Goal: Task Accomplishment & Management: Manage account settings

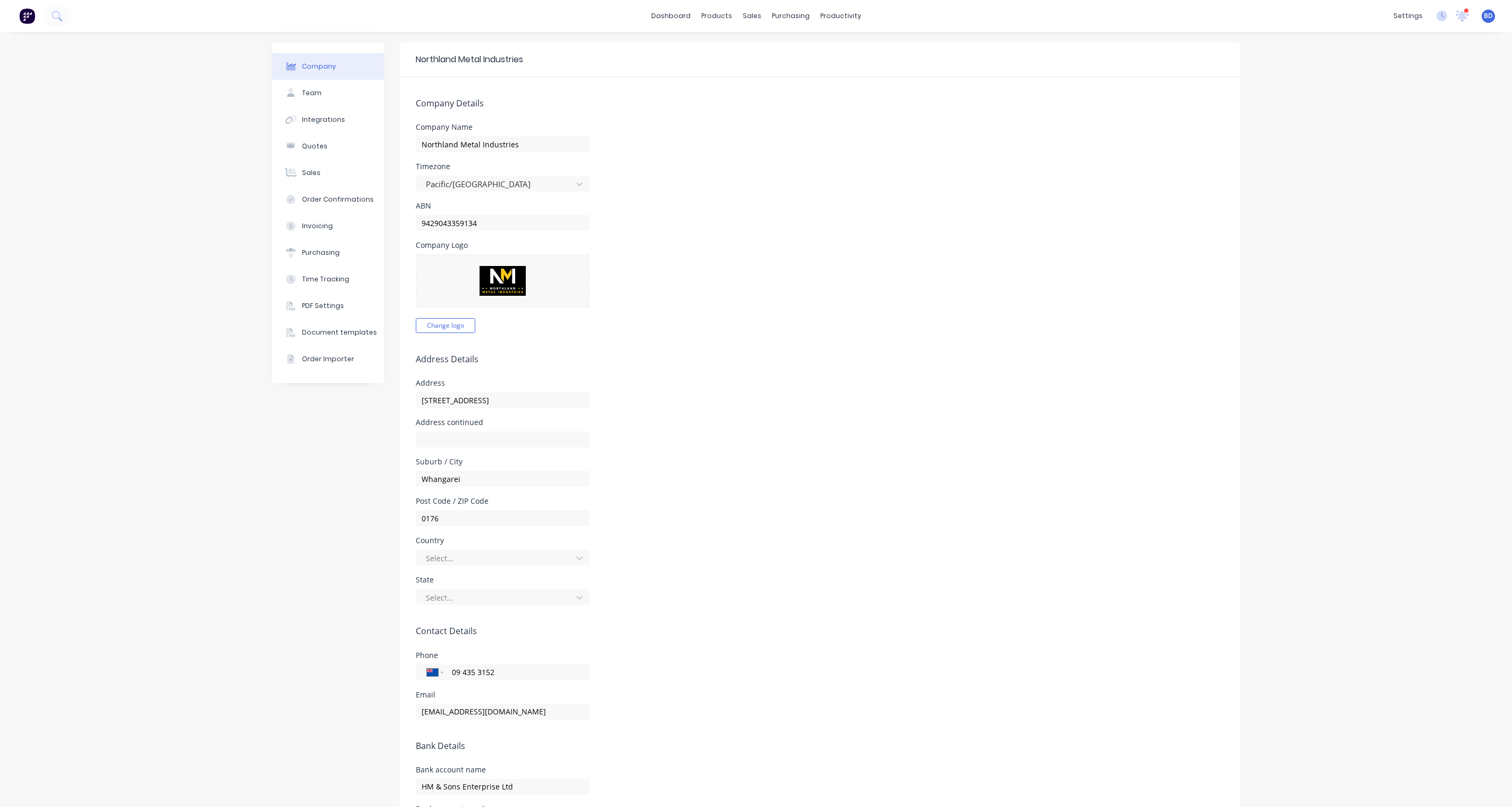
select select "NZ"
click at [761, 47] on div at bounding box center [754, 51] width 16 height 9
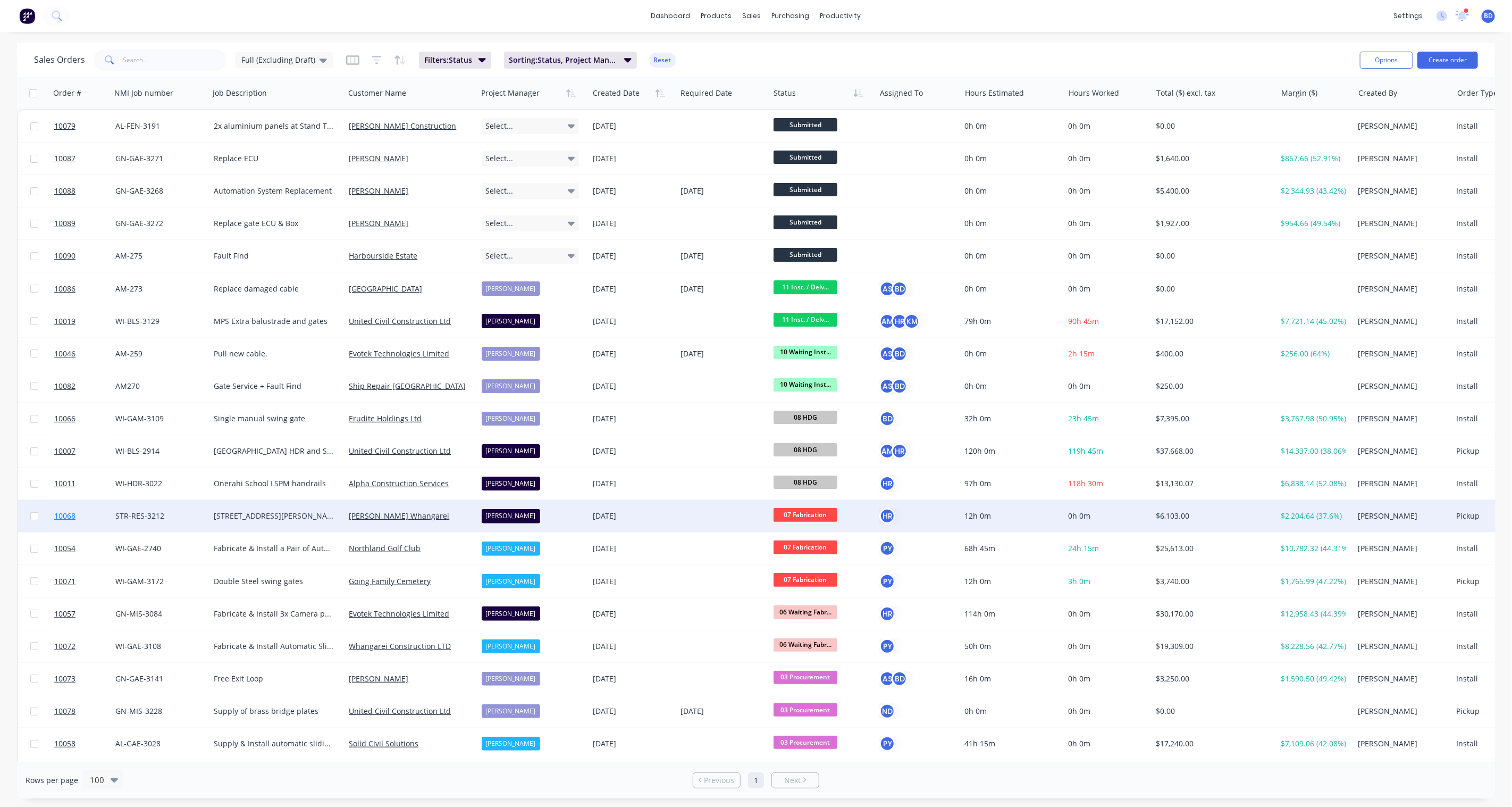
click at [62, 516] on span "10068" at bounding box center [65, 516] width 21 height 11
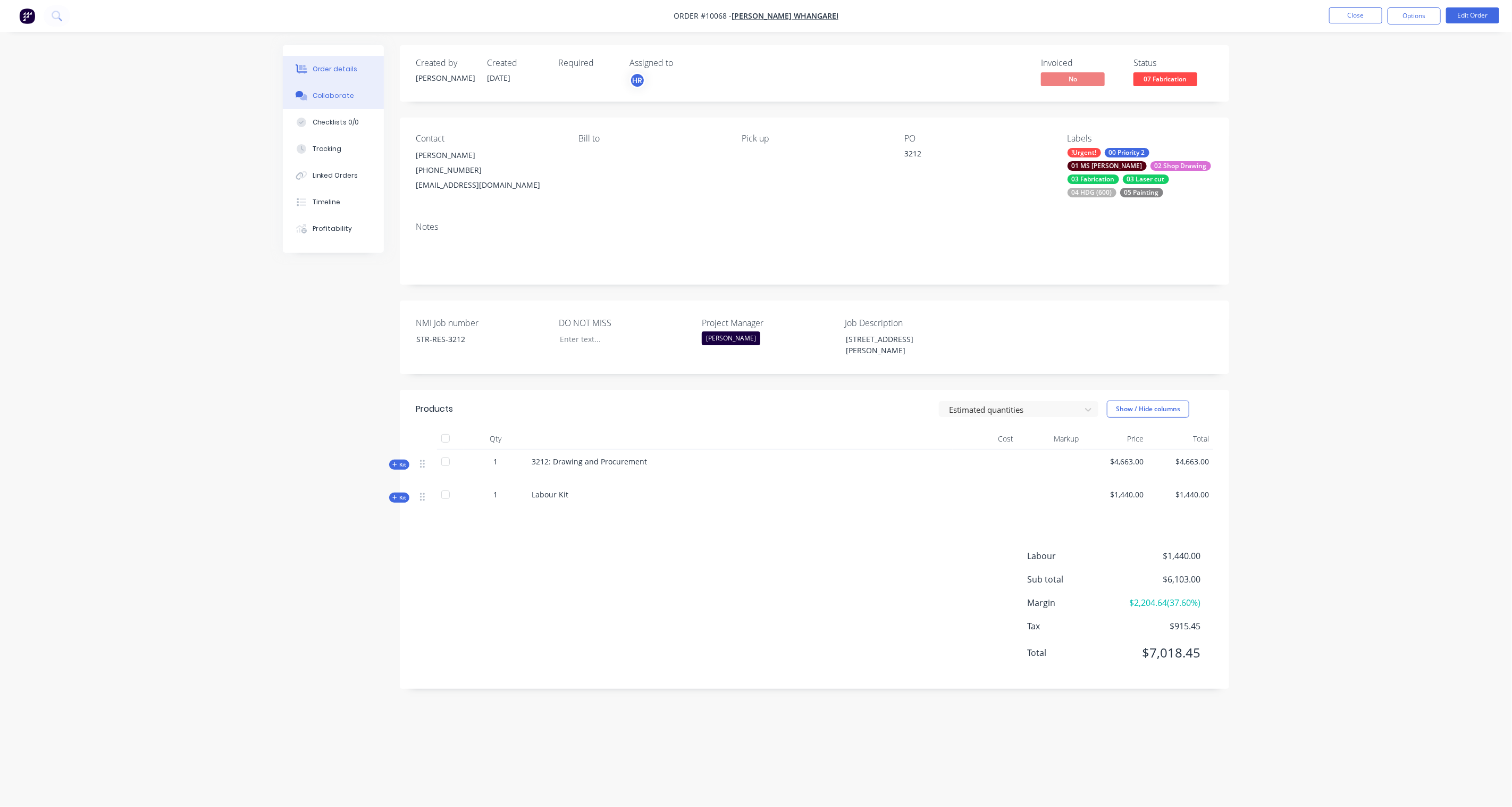
click at [336, 93] on div "Collaborate" at bounding box center [334, 96] width 42 height 9
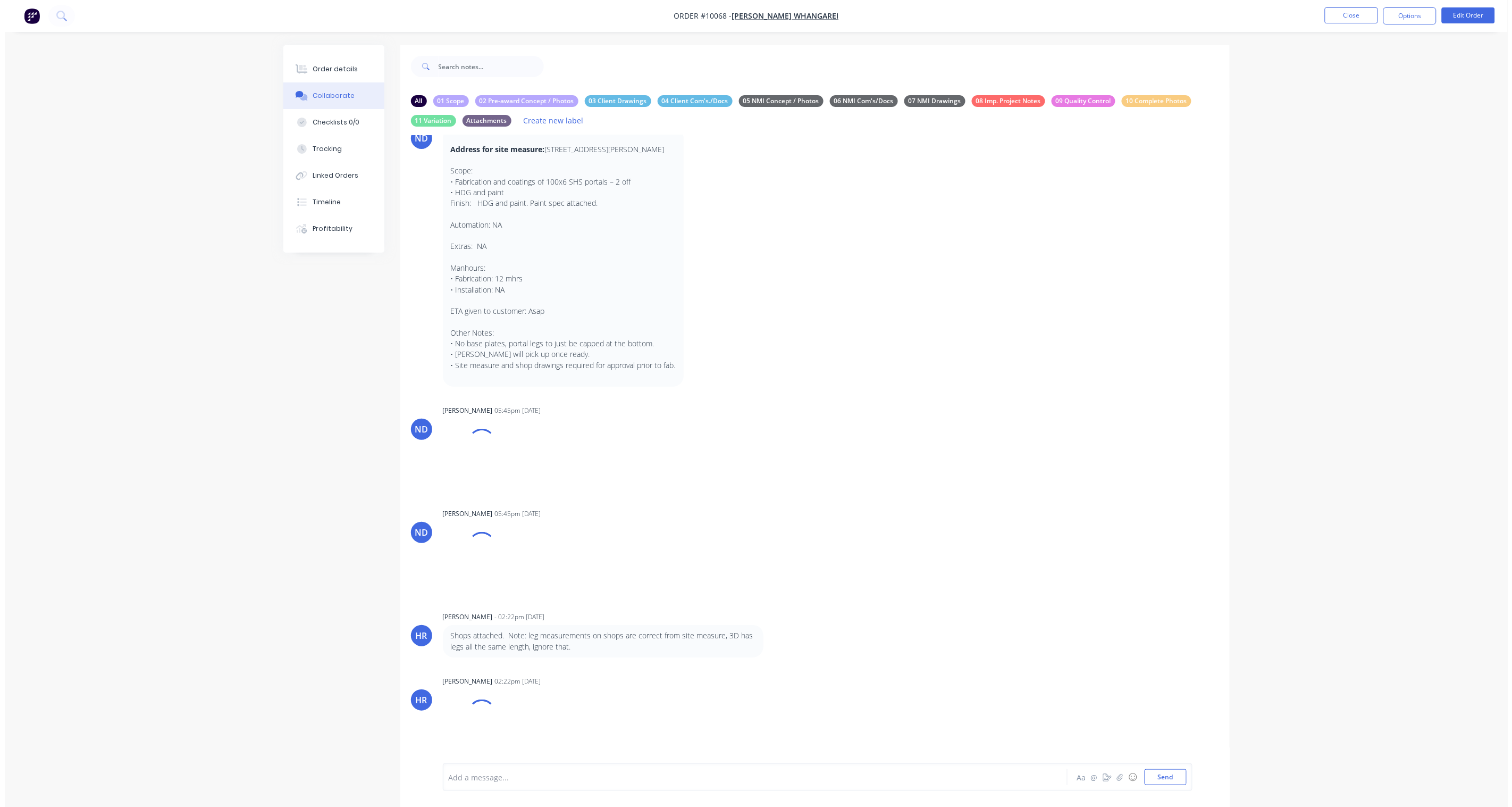
scroll to position [73, 0]
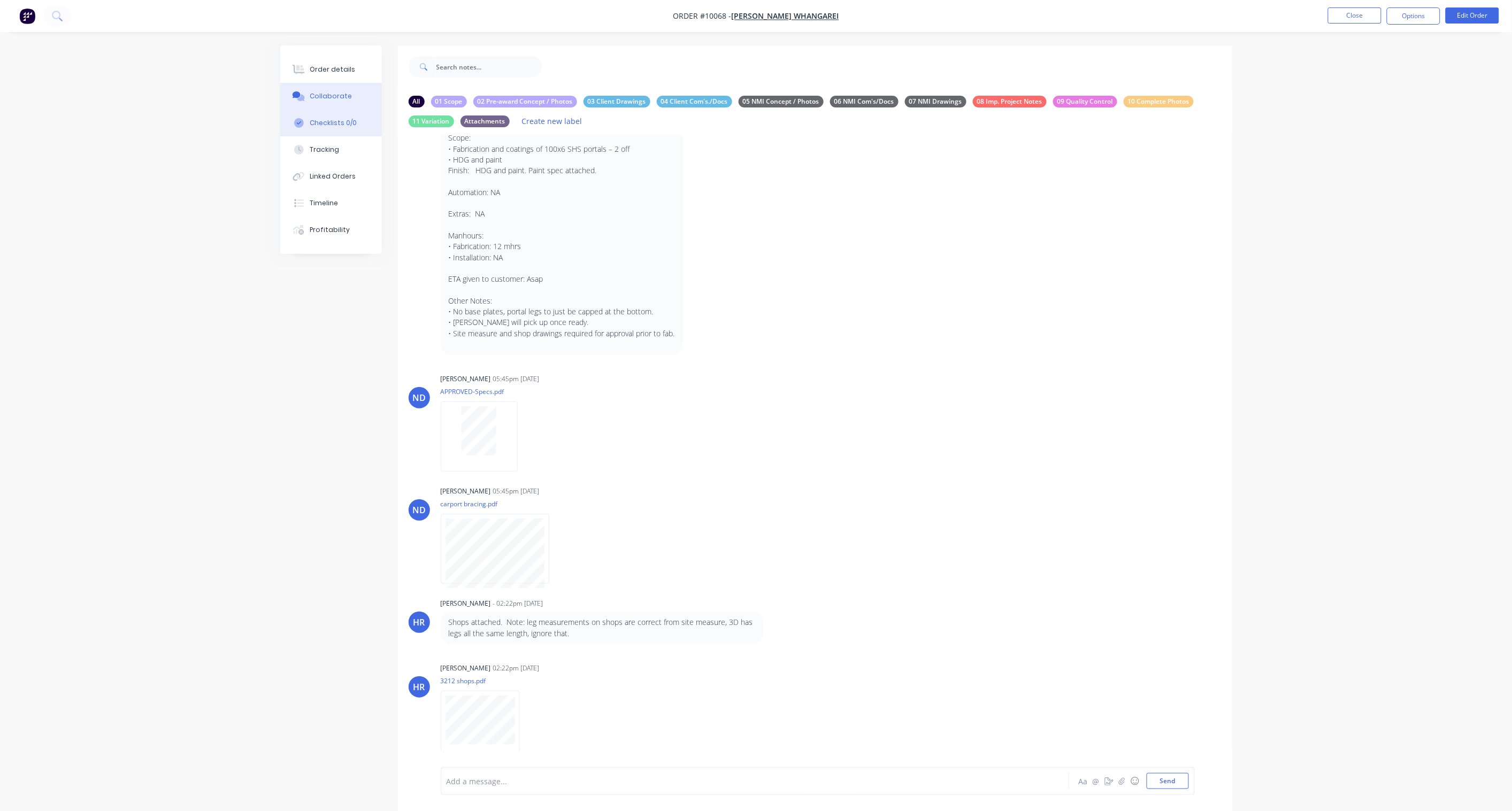
click at [331, 121] on div "Checklists 0/0" at bounding box center [333, 122] width 47 height 9
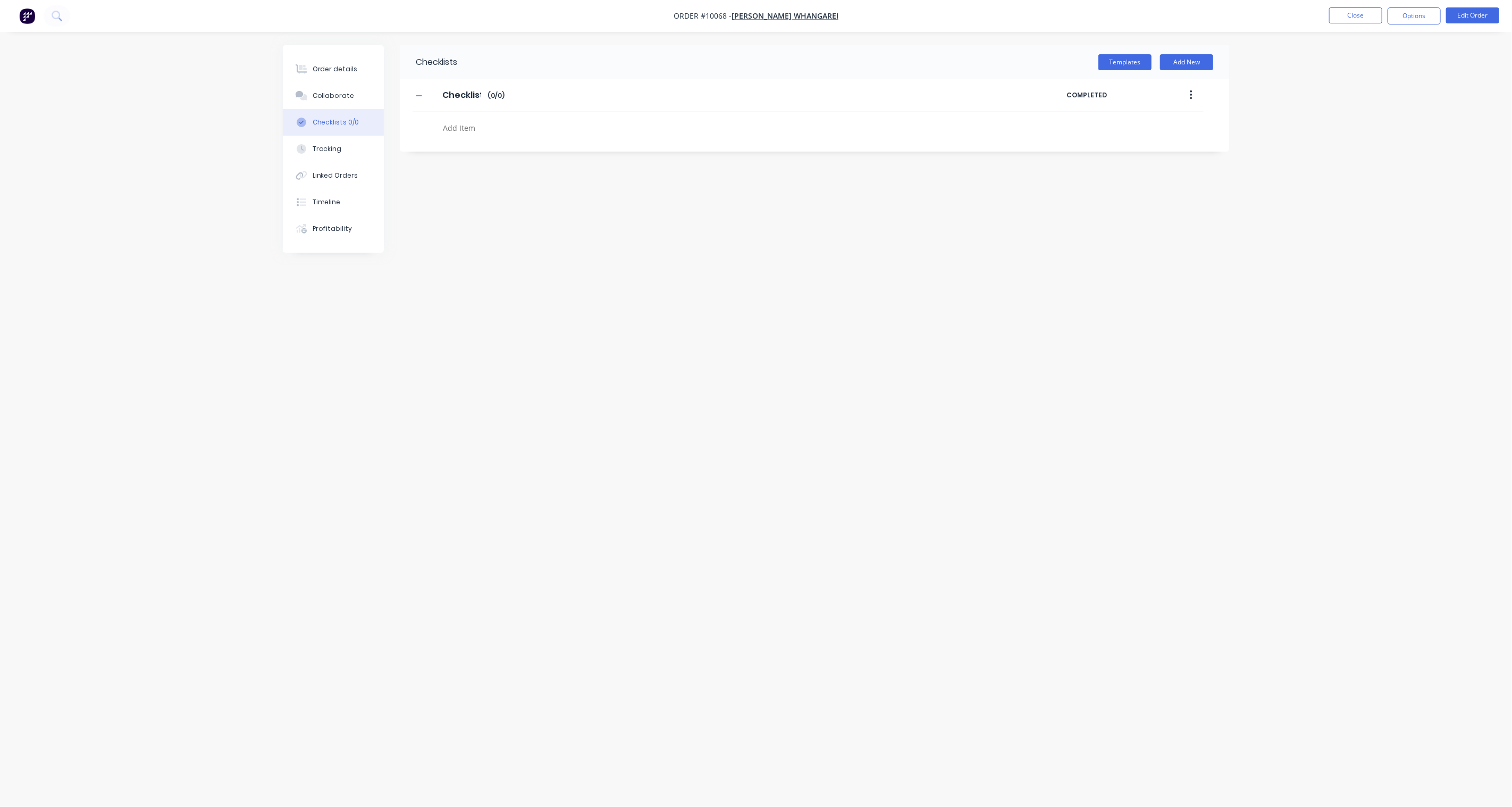
click at [1195, 95] on button "button" at bounding box center [1191, 95] width 25 height 19
click at [1147, 143] on div "Delete" at bounding box center [1153, 144] width 82 height 16
click at [1134, 64] on button "Templates" at bounding box center [1125, 62] width 53 height 16
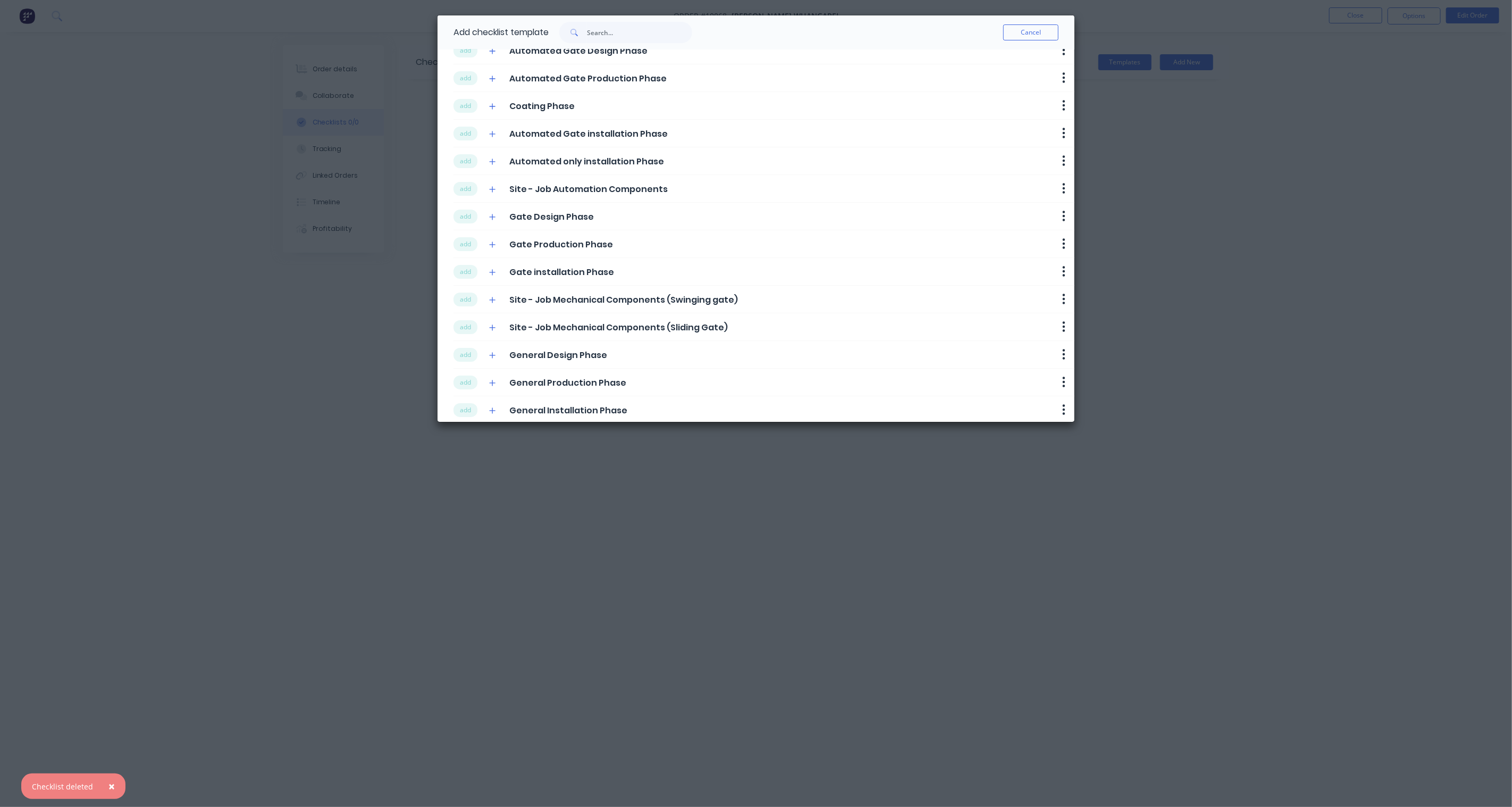
scroll to position [85, 0]
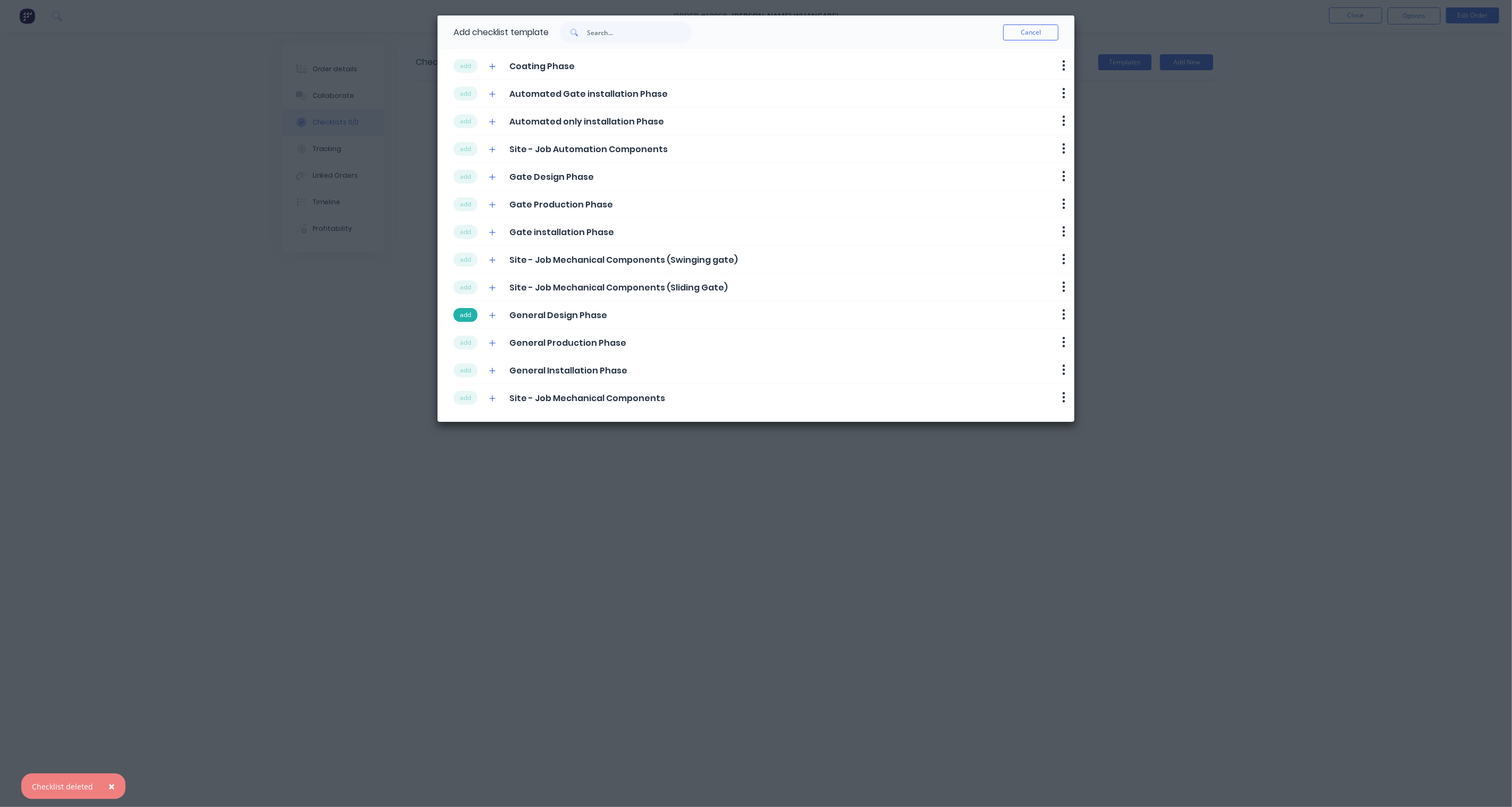
click at [462, 313] on button "add" at bounding box center [465, 315] width 24 height 14
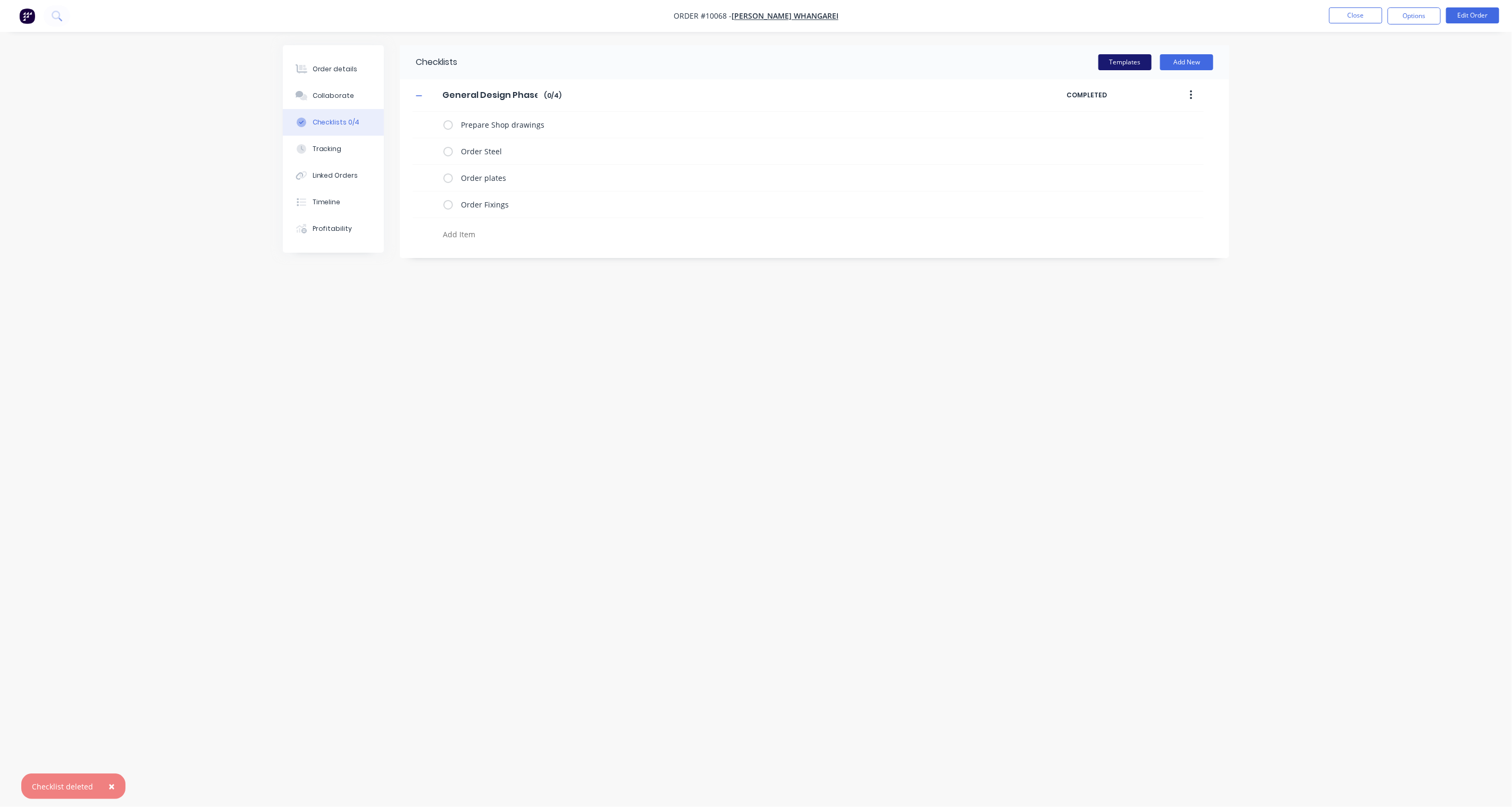
click at [1124, 65] on button "Templates" at bounding box center [1125, 62] width 53 height 16
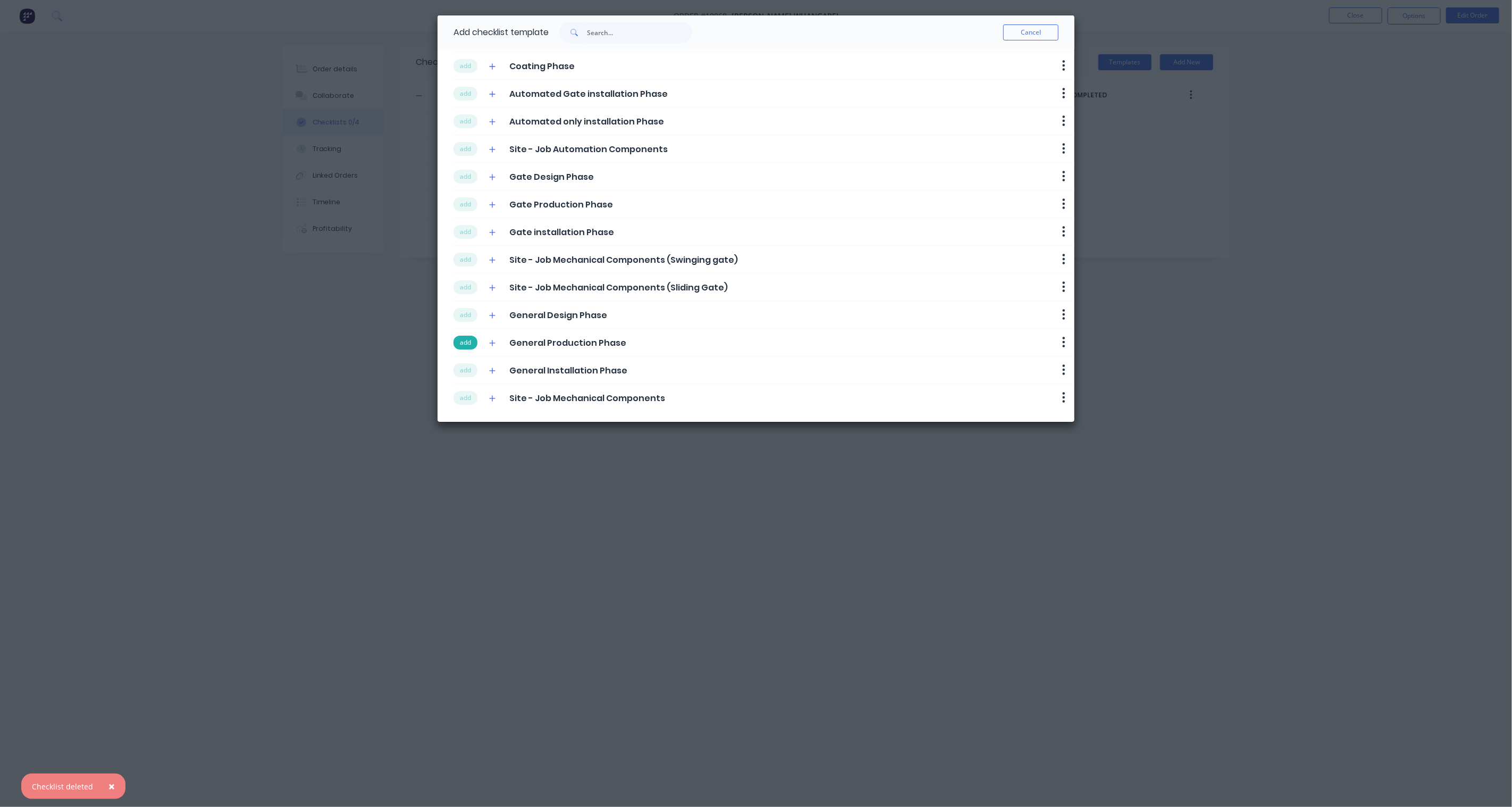
click at [463, 340] on button "add" at bounding box center [465, 343] width 24 height 14
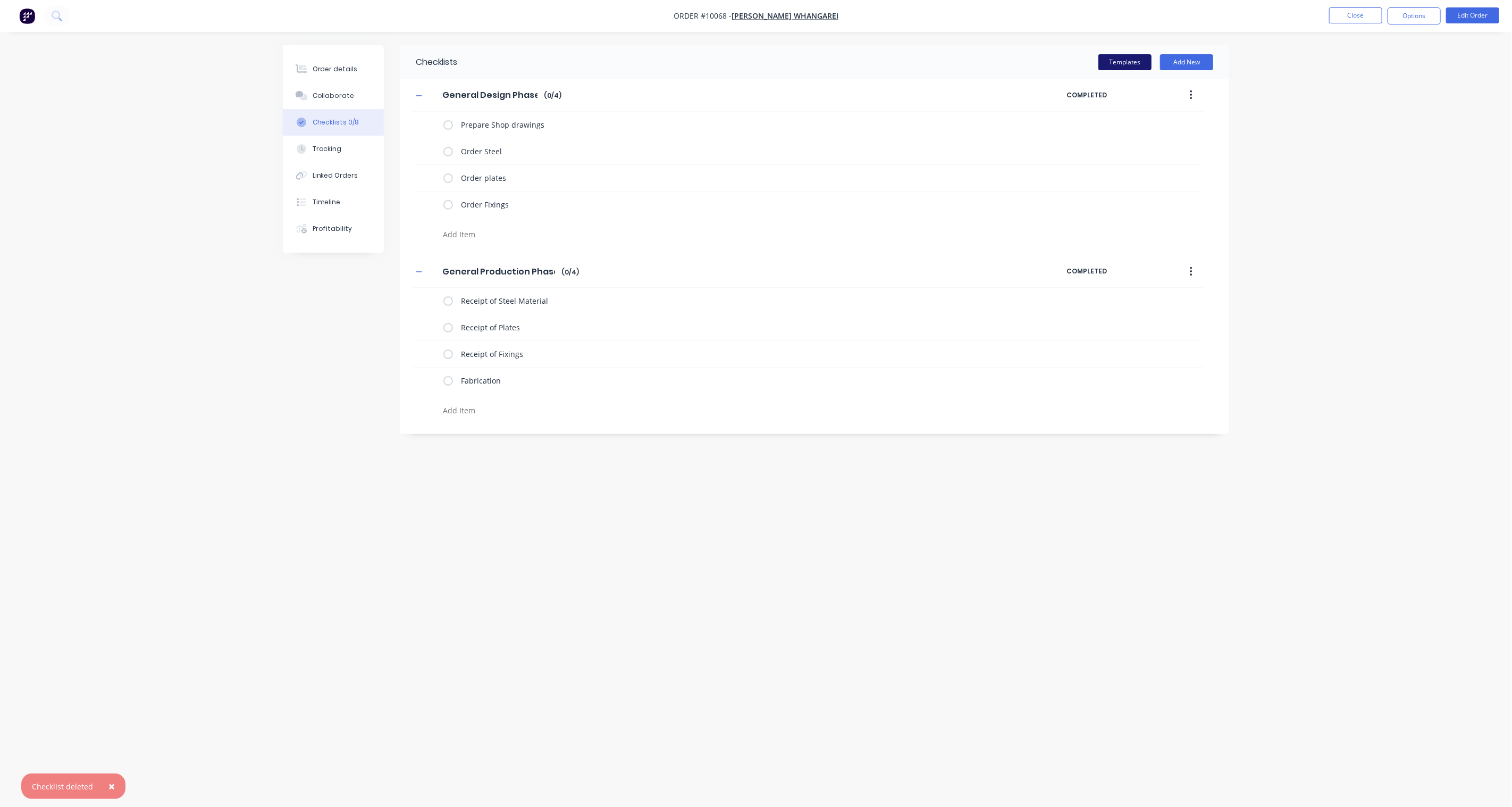
click at [1130, 65] on button "Templates" at bounding box center [1125, 62] width 53 height 16
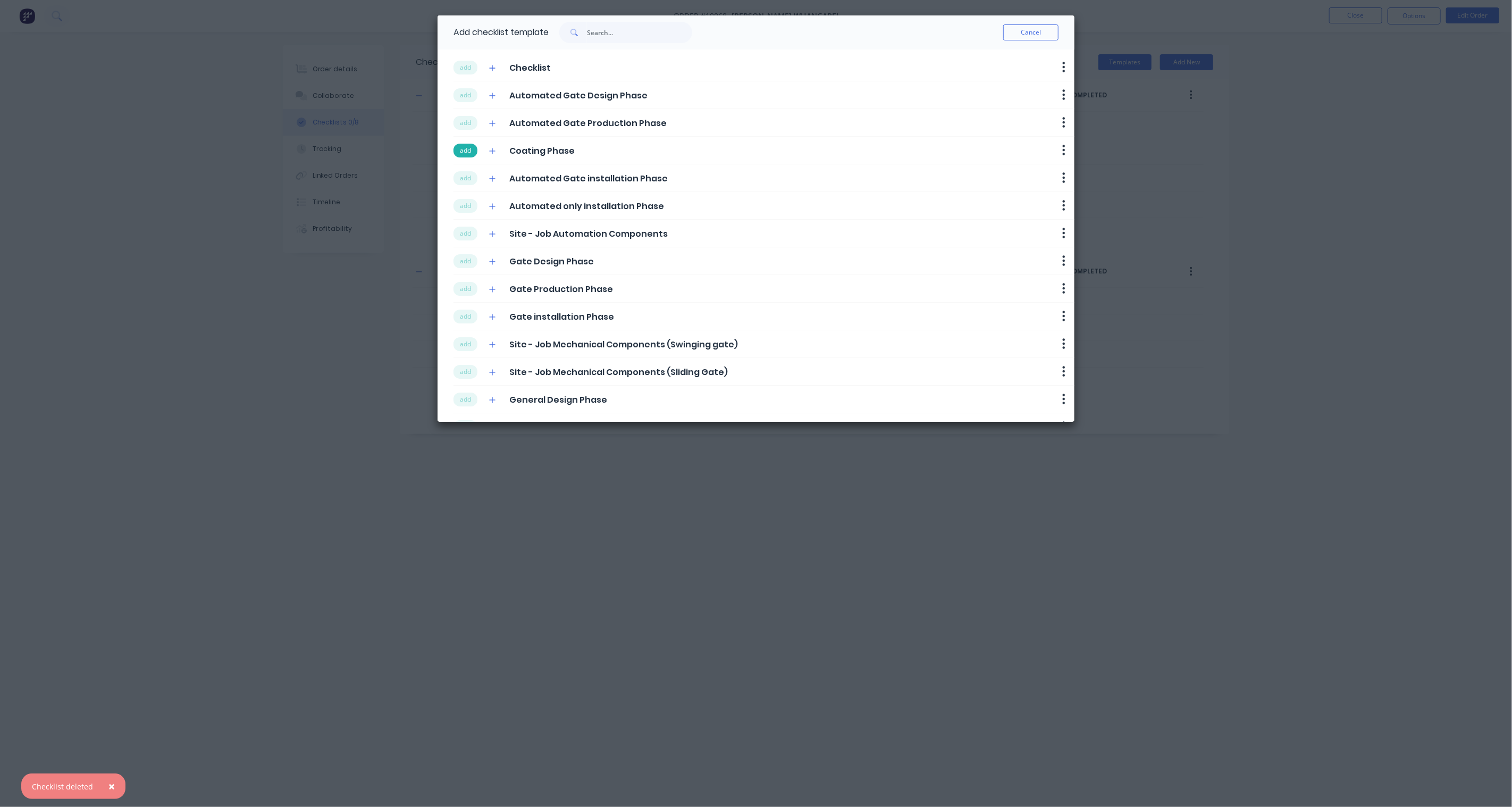
click at [468, 155] on button "add" at bounding box center [465, 150] width 24 height 14
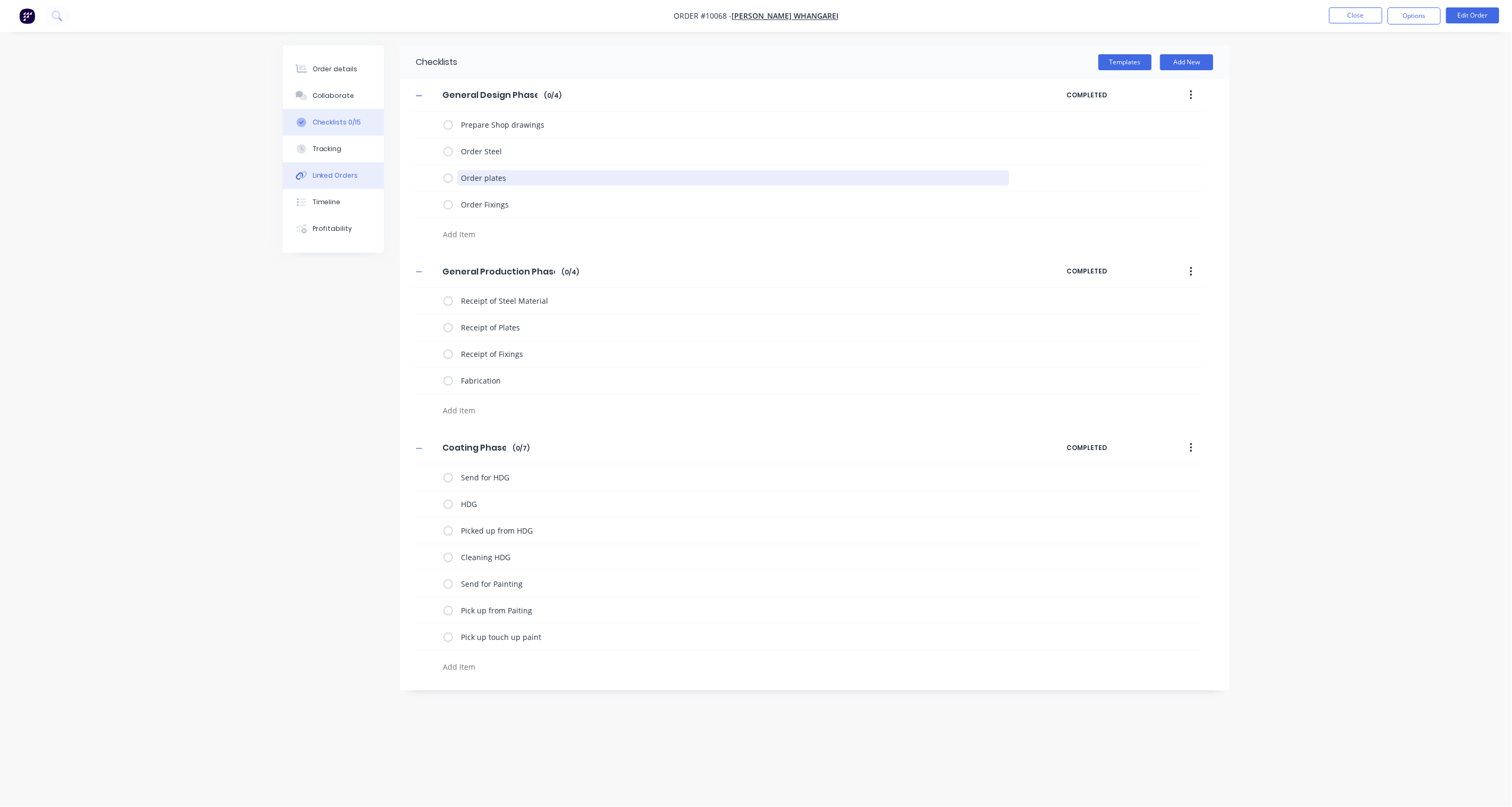
drag, startPoint x: 521, startPoint y: 174, endPoint x: 381, endPoint y: 173, distance: 140.0
click at [381, 173] on div "Order details Collaborate Checklists 0/15 Tracking Linked Orders Timeline Profi…" at bounding box center [756, 383] width 968 height 676
drag, startPoint x: 530, startPoint y: 176, endPoint x: 352, endPoint y: 180, distance: 178.0
click at [353, 180] on div "Order details Collaborate Checklists 0/14 Tracking Linked Orders Timeline Profi…" at bounding box center [756, 383] width 968 height 676
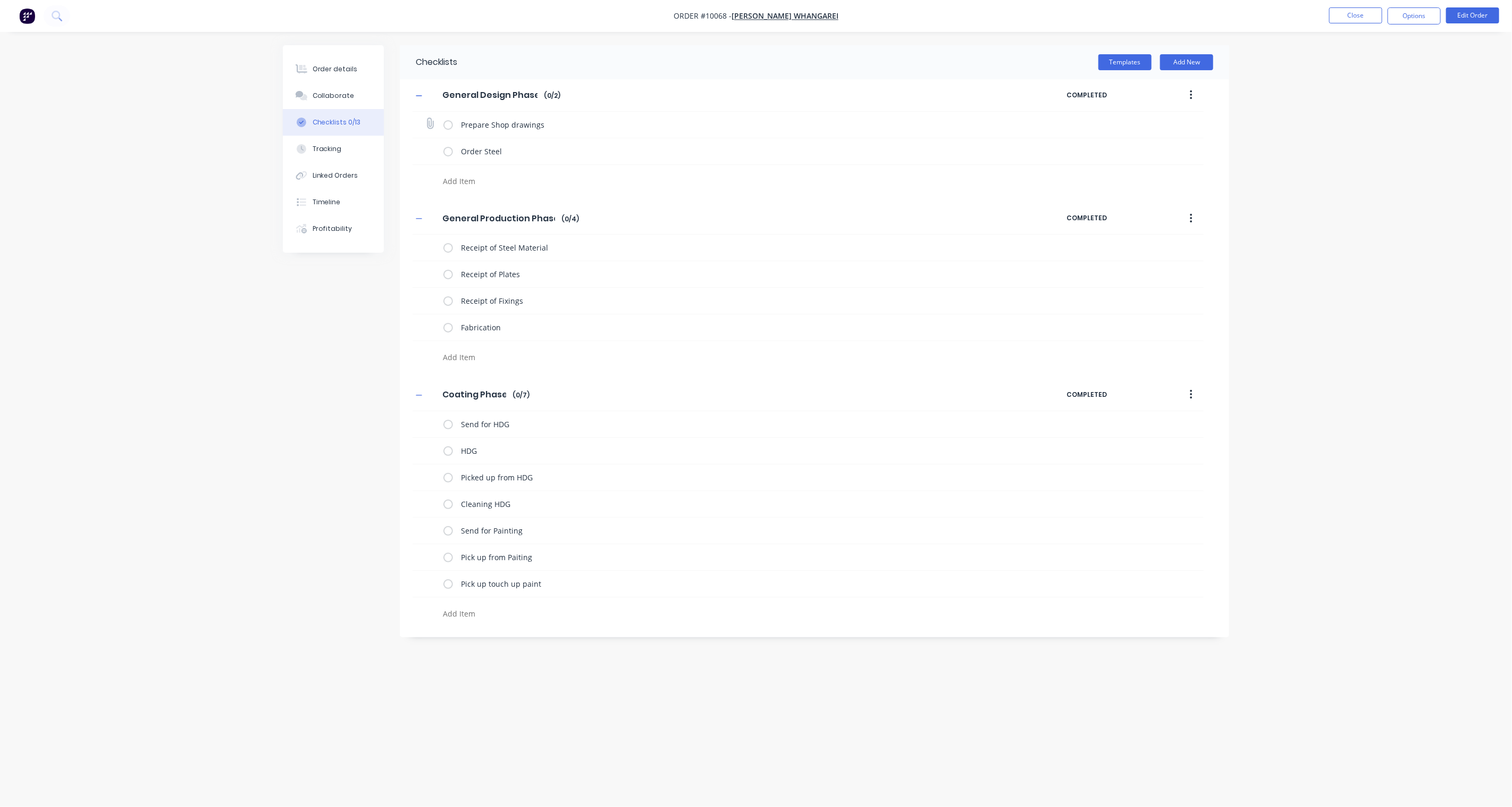
click at [448, 124] on label at bounding box center [448, 125] width 9 height 11
click at [0, 0] on input "checkbox" at bounding box center [0, 0] width 0 height 0
click at [447, 153] on label at bounding box center [448, 151] width 9 height 11
click at [0, 0] on input "checkbox" at bounding box center [0, 0] width 0 height 0
drag, startPoint x: 540, startPoint y: 274, endPoint x: 415, endPoint y: 274, distance: 125.0
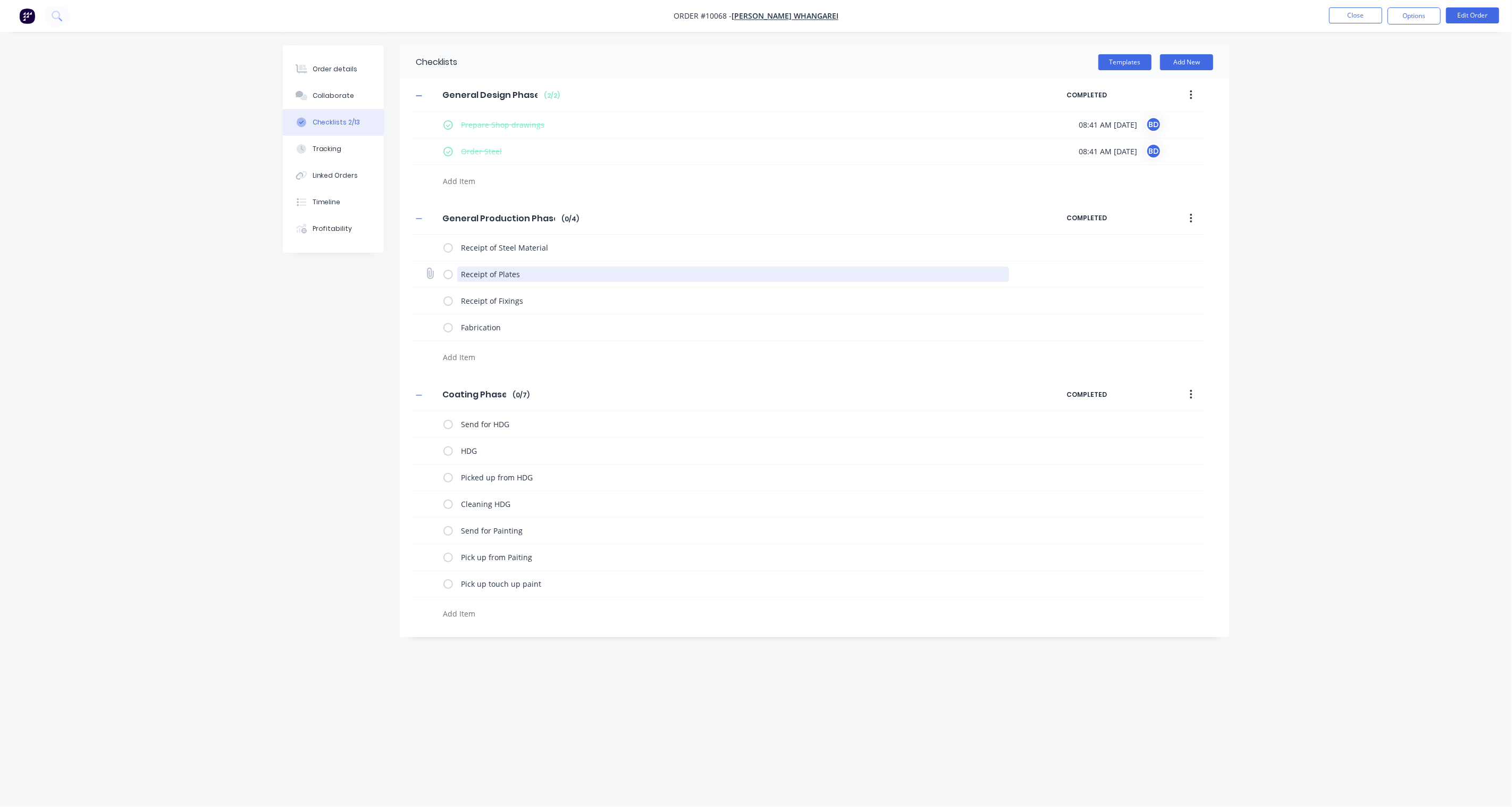
click at [415, 274] on div "Receipt of Plates" at bounding box center [808, 274] width 791 height 27
drag, startPoint x: 540, startPoint y: 275, endPoint x: 432, endPoint y: 277, distance: 108.0
click at [432, 277] on div "Receipt of Fixings" at bounding box center [808, 274] width 791 height 27
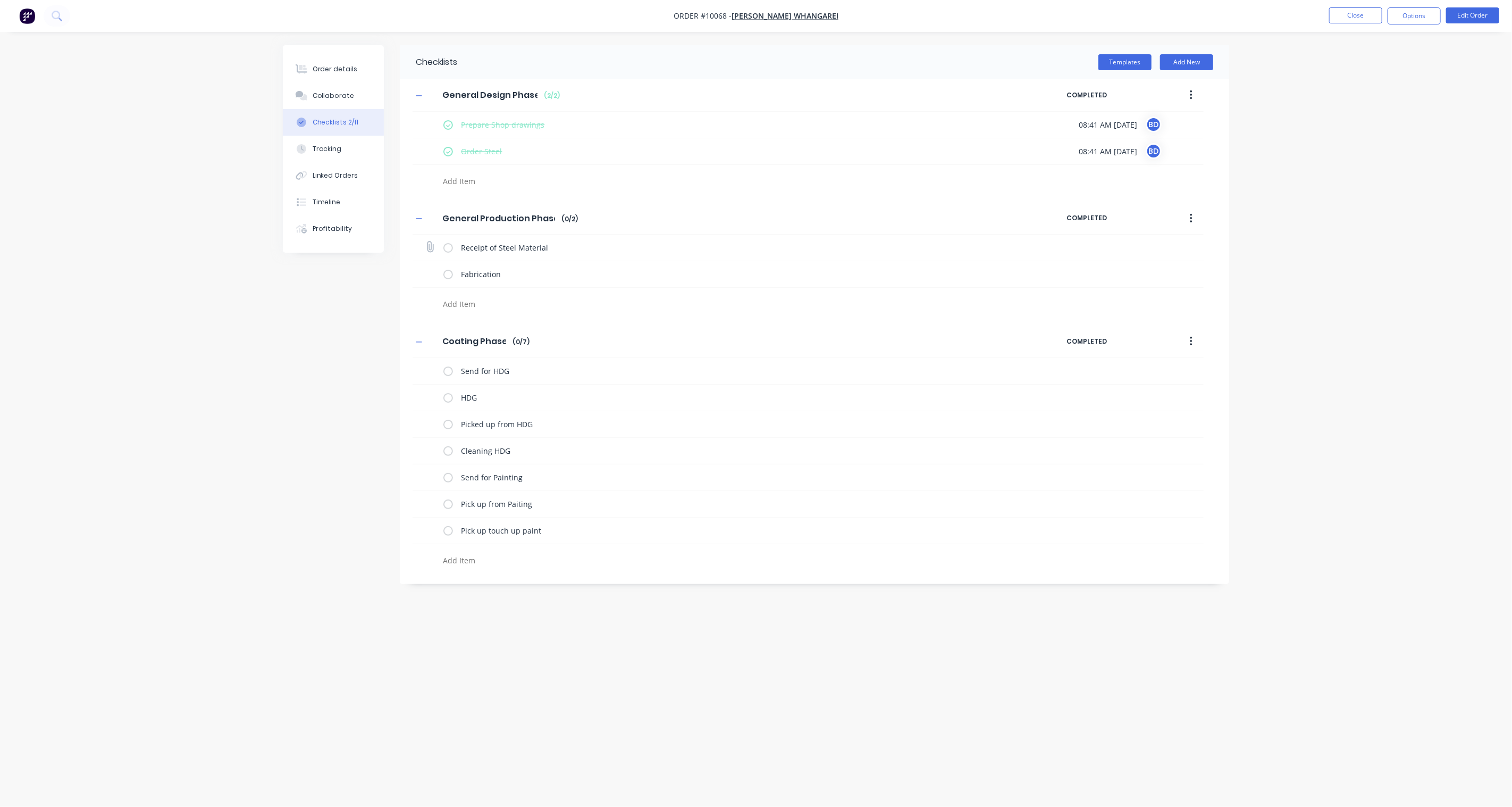
click at [445, 249] on label at bounding box center [448, 248] width 9 height 11
click at [0, 0] on input "checkbox" at bounding box center [0, 0] width 0 height 0
click at [338, 69] on div "Order details" at bounding box center [335, 69] width 45 height 9
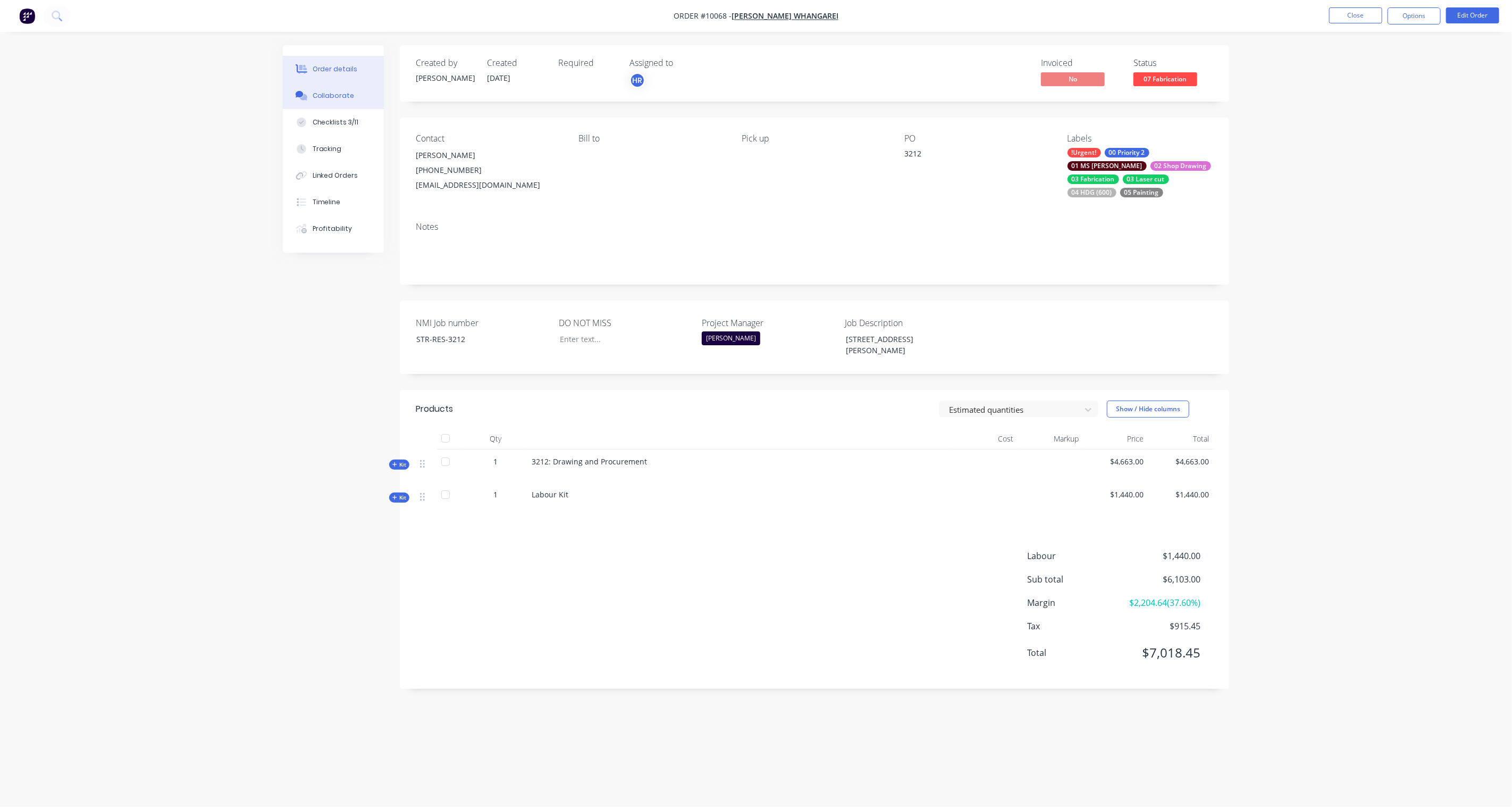
click at [342, 99] on div "Collaborate" at bounding box center [334, 96] width 42 height 9
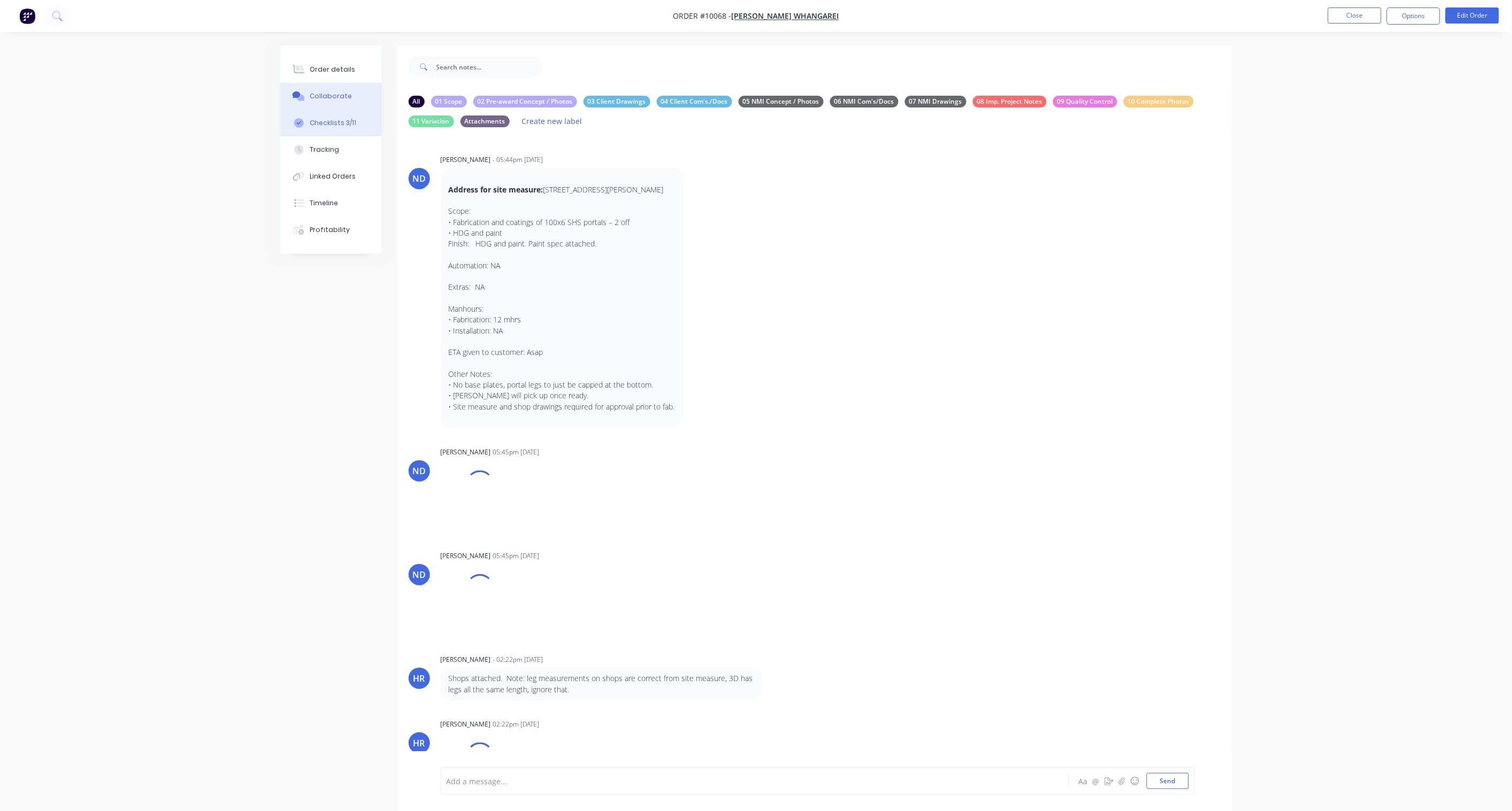
click at [349, 131] on button "Checklists 3/11" at bounding box center [331, 123] width 102 height 27
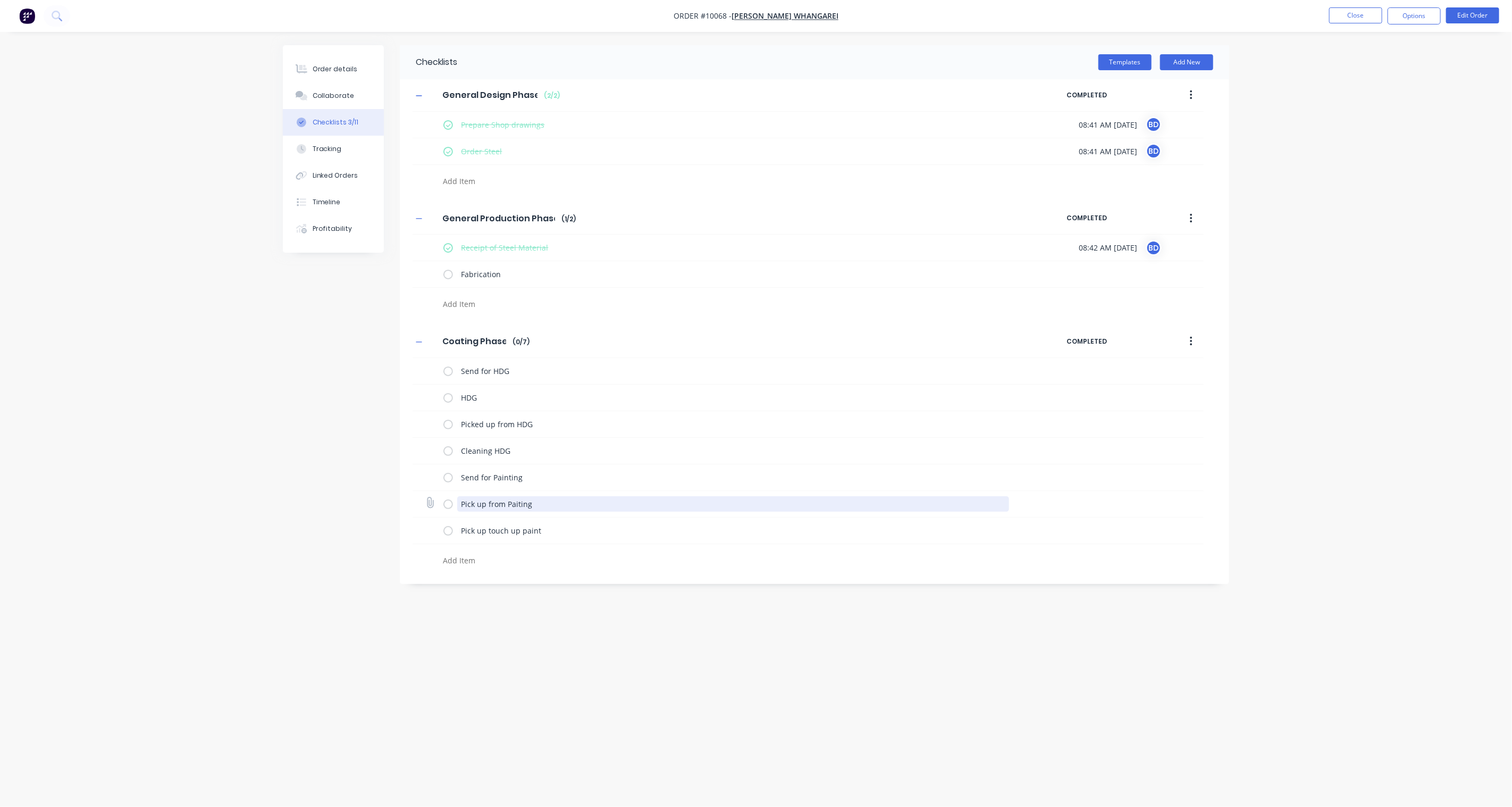
click at [516, 501] on textarea "Pick up from Paiting" at bounding box center [733, 504] width 552 height 16
type textarea "x"
type textarea "Pick up from Paitning"
type textarea "x"
type textarea "Pick up from Paiting"
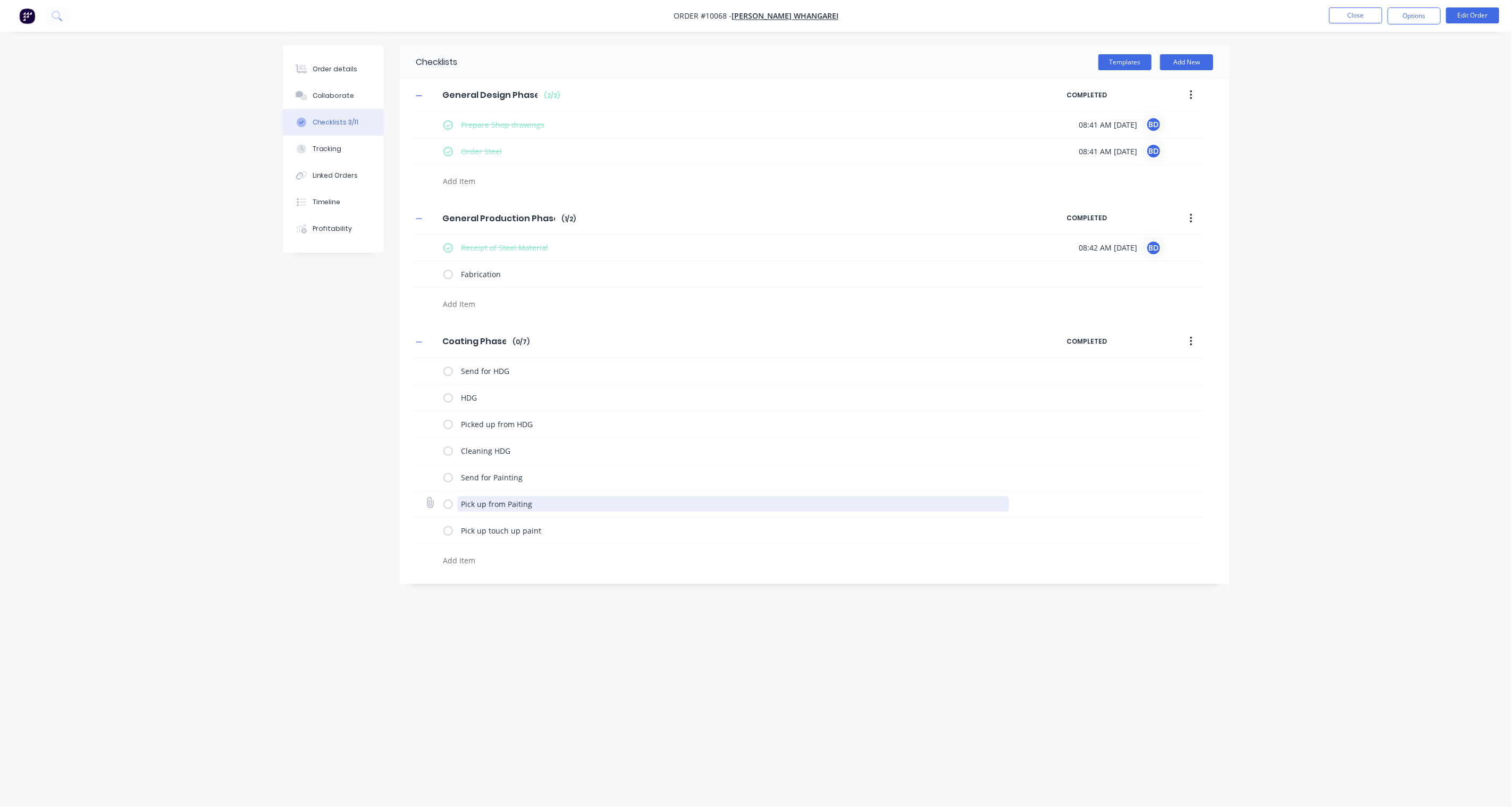
type textarea "x"
type textarea "Pick up from Paiing"
type textarea "x"
type textarea "Pick up from Paining"
type textarea "x"
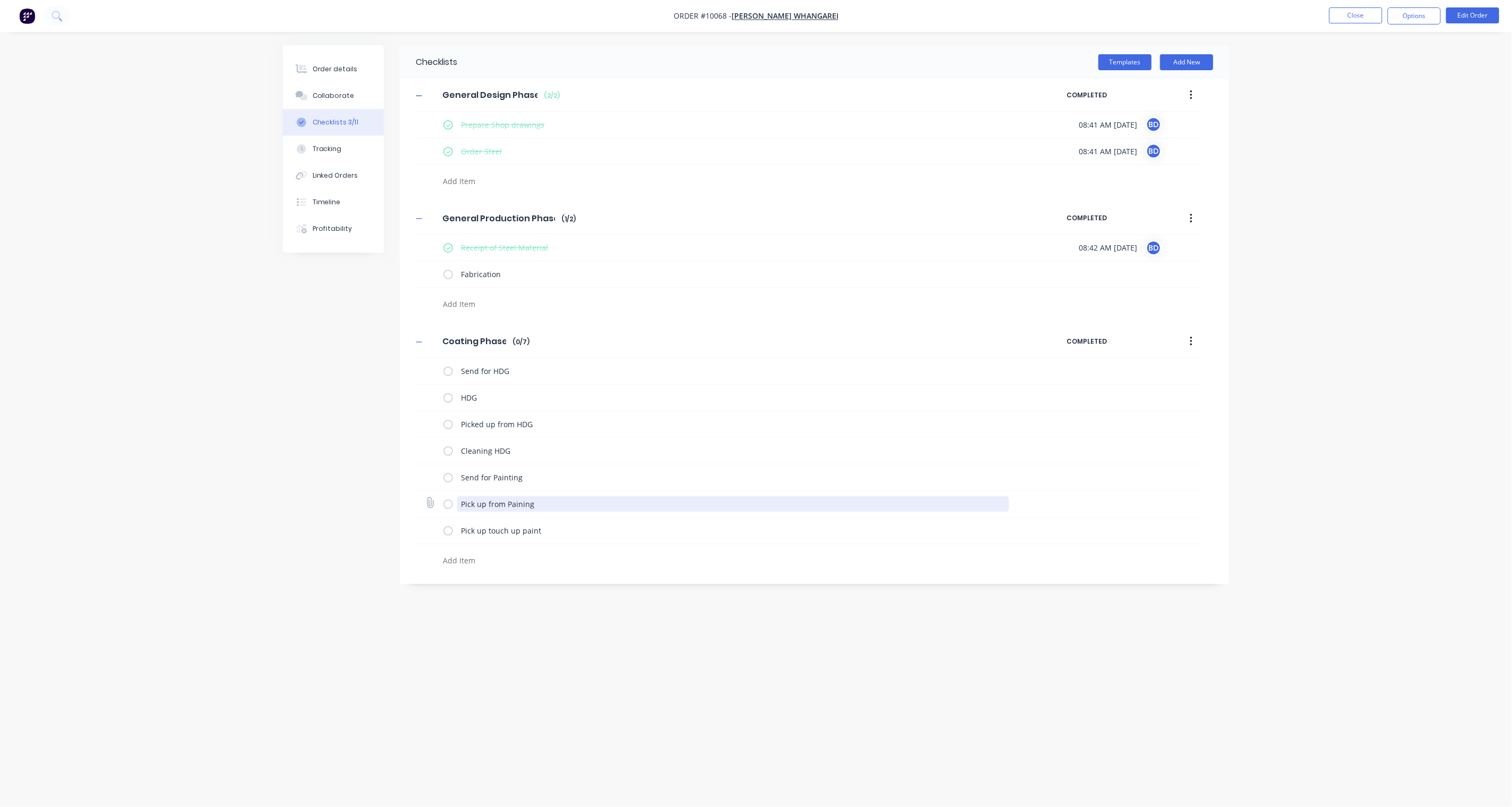
type textarea "Pick up from Painying"
type textarea "x"
type textarea "Pick up from Paining"
type textarea "x"
type textarea "Pick up from Painying"
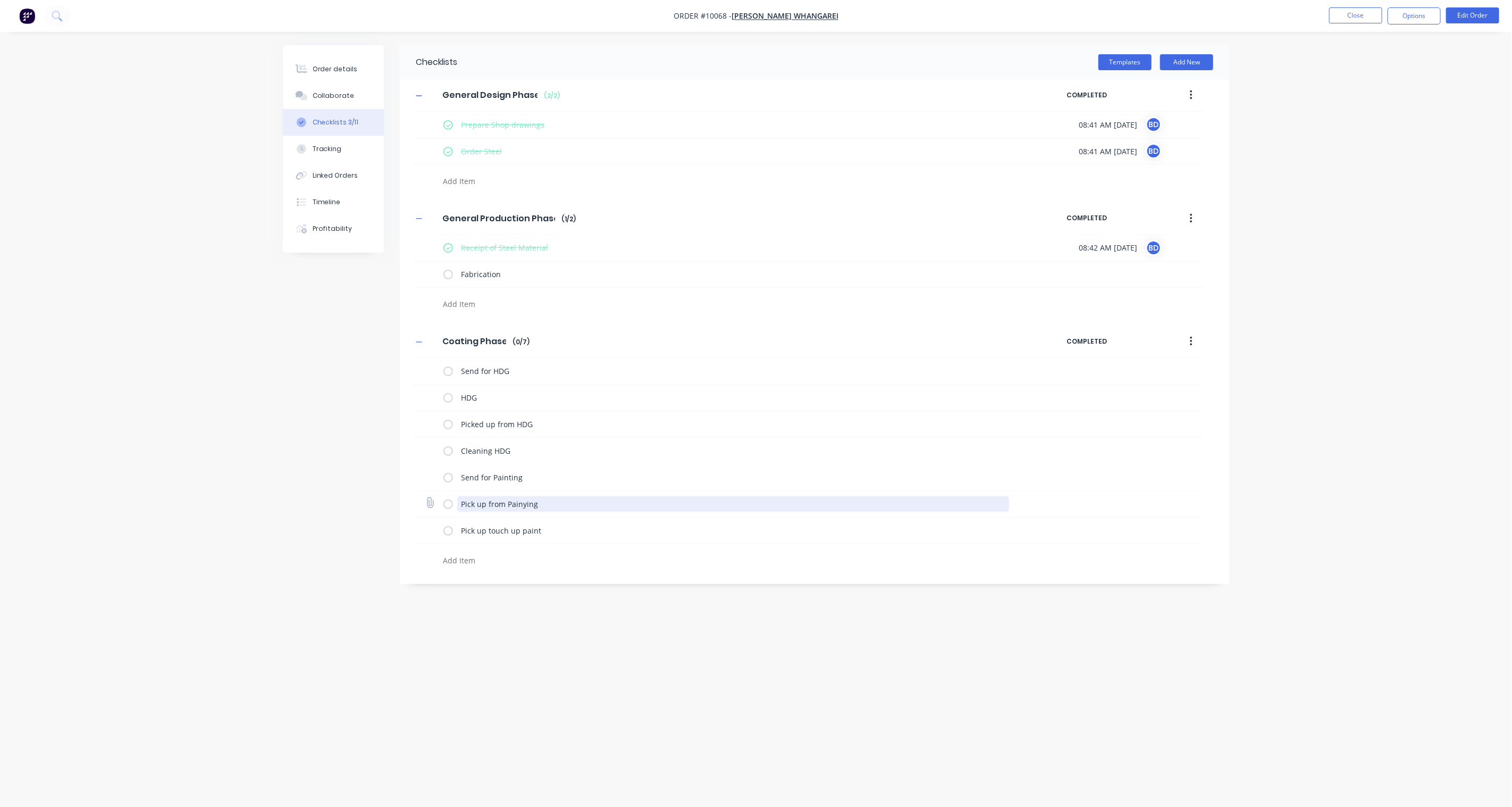
type textarea "x"
type textarea "Pick up from Paining"
type textarea "x"
type textarea "Pick up from Painting"
click at [346, 554] on div "Checklists Templates Add New General Design Phase General Design Phase Enter Ch…" at bounding box center [756, 383] width 946 height 676
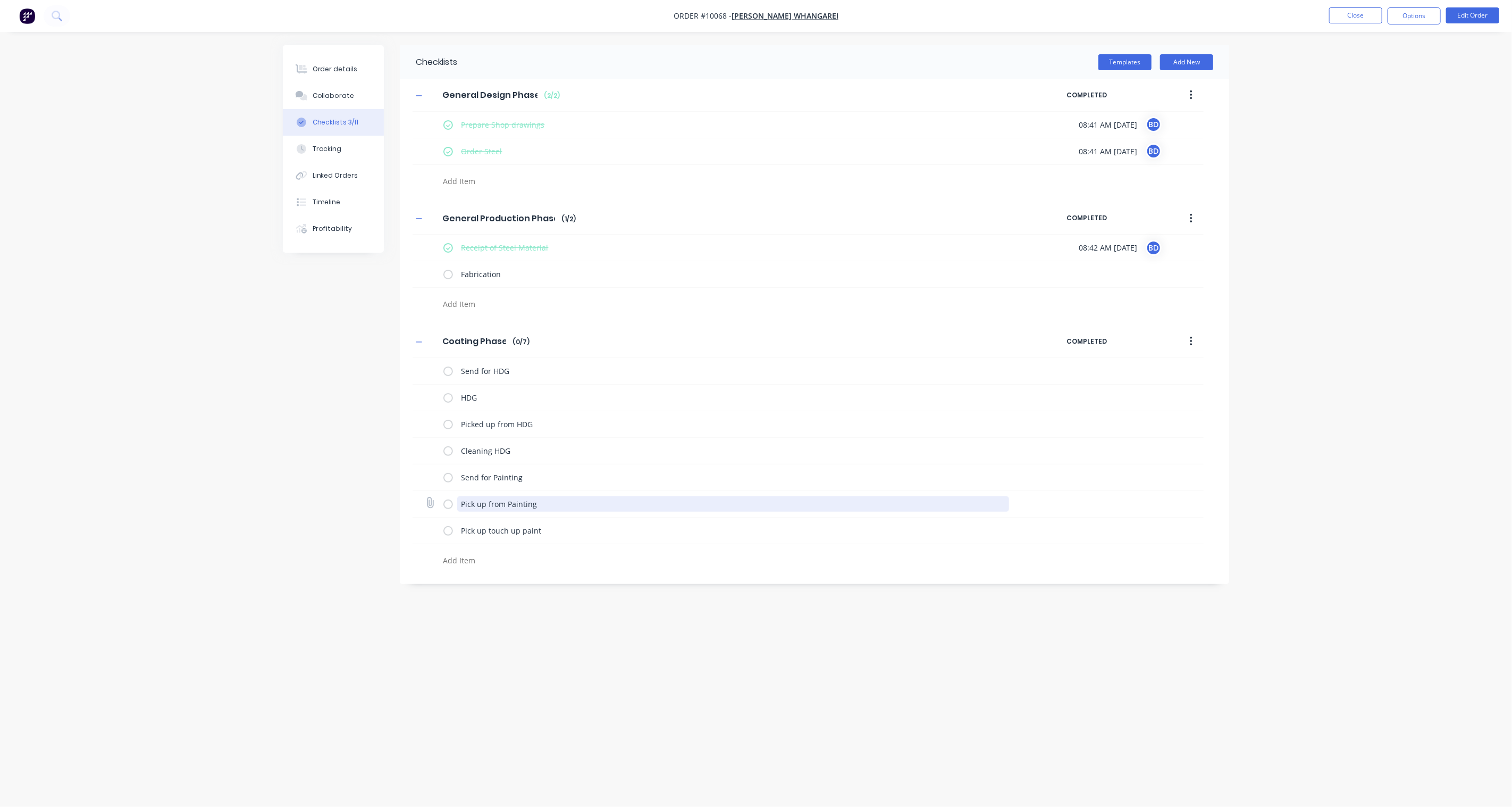
click at [563, 504] on textarea "Pick up from Painting" at bounding box center [733, 504] width 552 height 16
type textarea "x"
type textarea "Pick up from Paintin"
type textarea "x"
type textarea "Pick up from Painti"
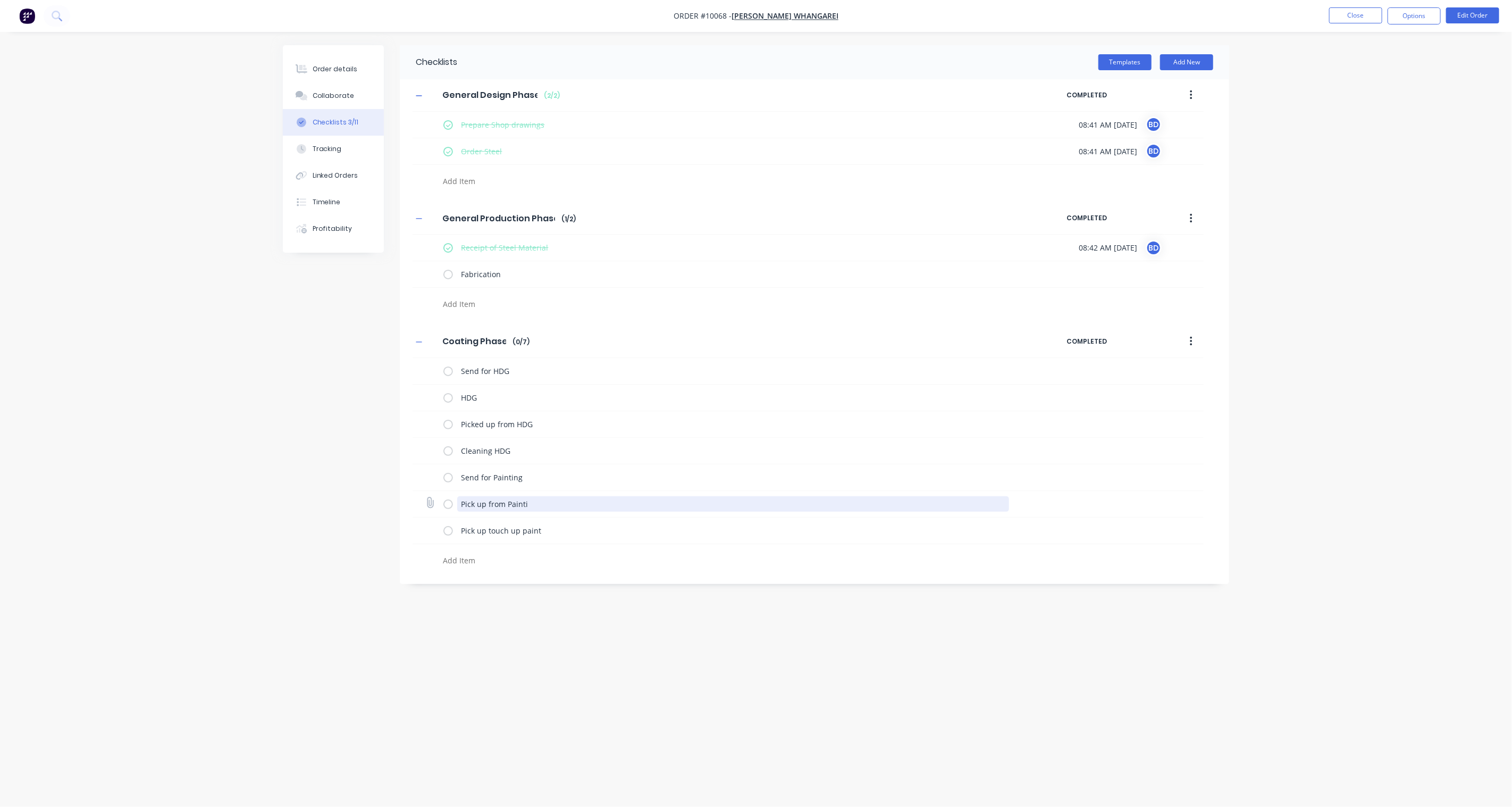
type textarea "x"
type textarea "Pick up from Paint"
click at [541, 479] on textarea "Send for Painting" at bounding box center [733, 477] width 552 height 16
type textarea "x"
type textarea "Send for Paintin"
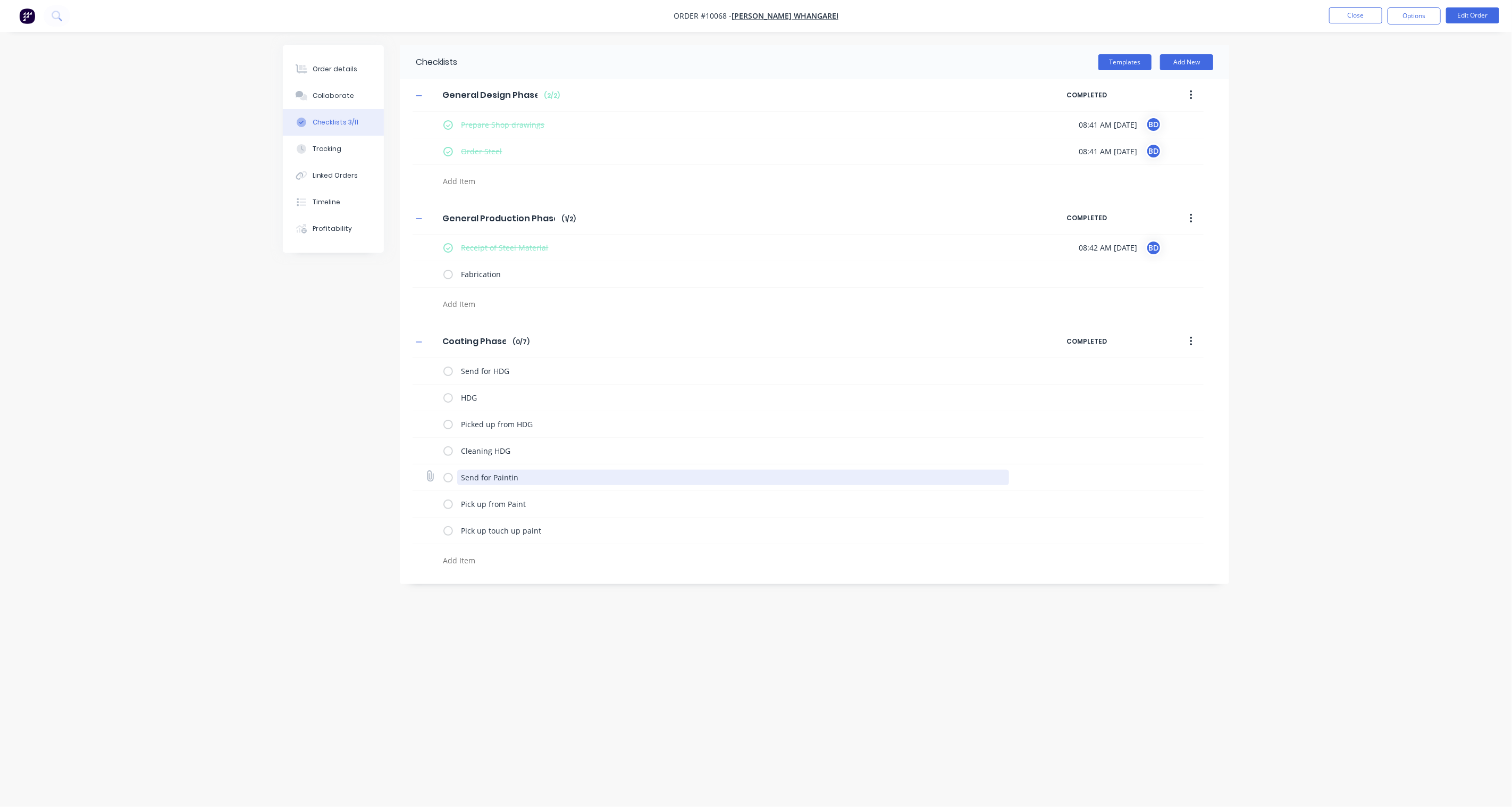
type textarea "x"
type textarea "Send for Painti"
type textarea "x"
type textarea "Send for Paint"
type textarea "x"
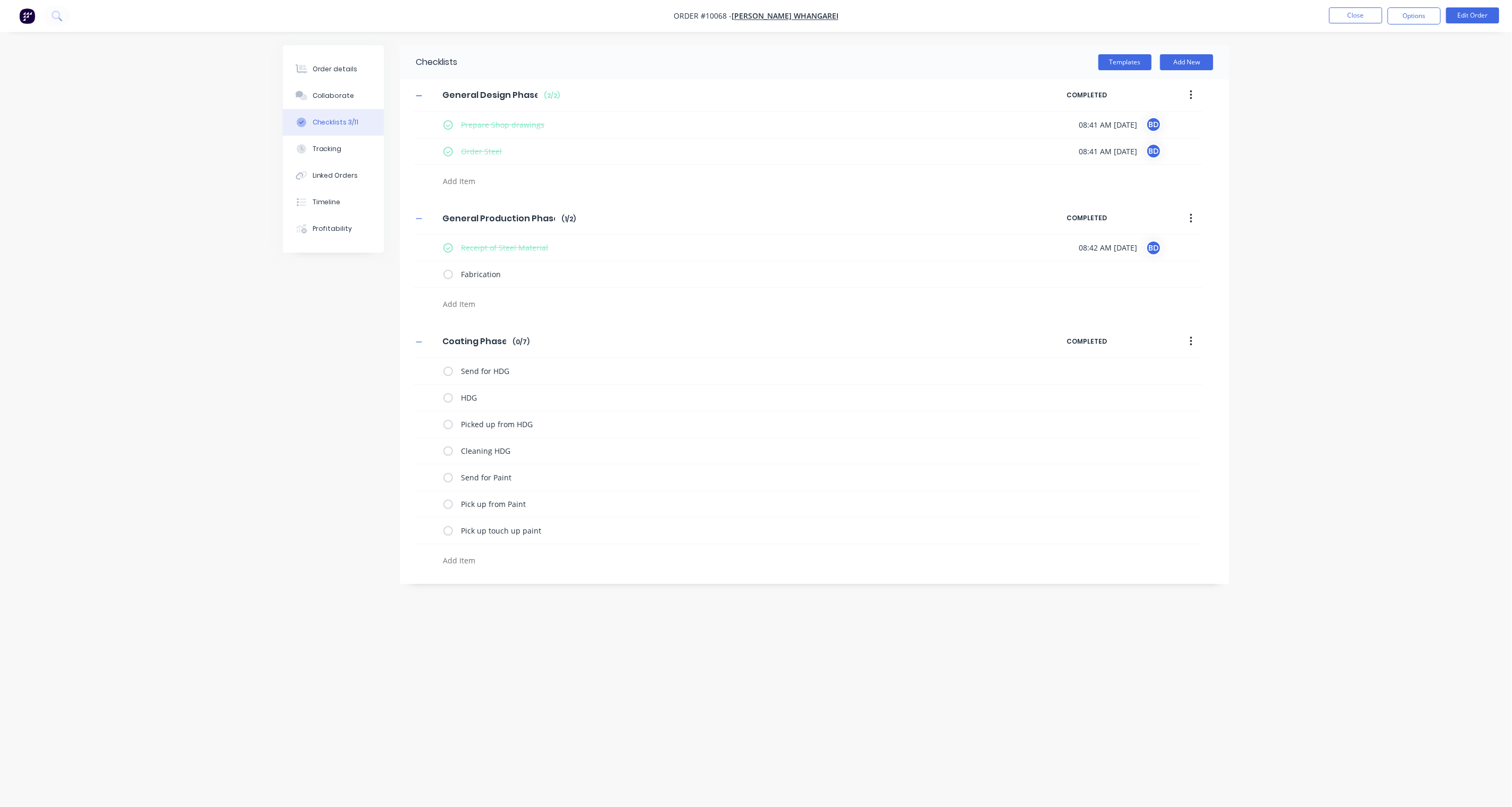
click at [350, 459] on div "Checklists Templates Add New General Design Phase General Design Phase Enter Ch…" at bounding box center [756, 383] width 946 height 676
click at [327, 59] on button "Order details" at bounding box center [333, 69] width 101 height 27
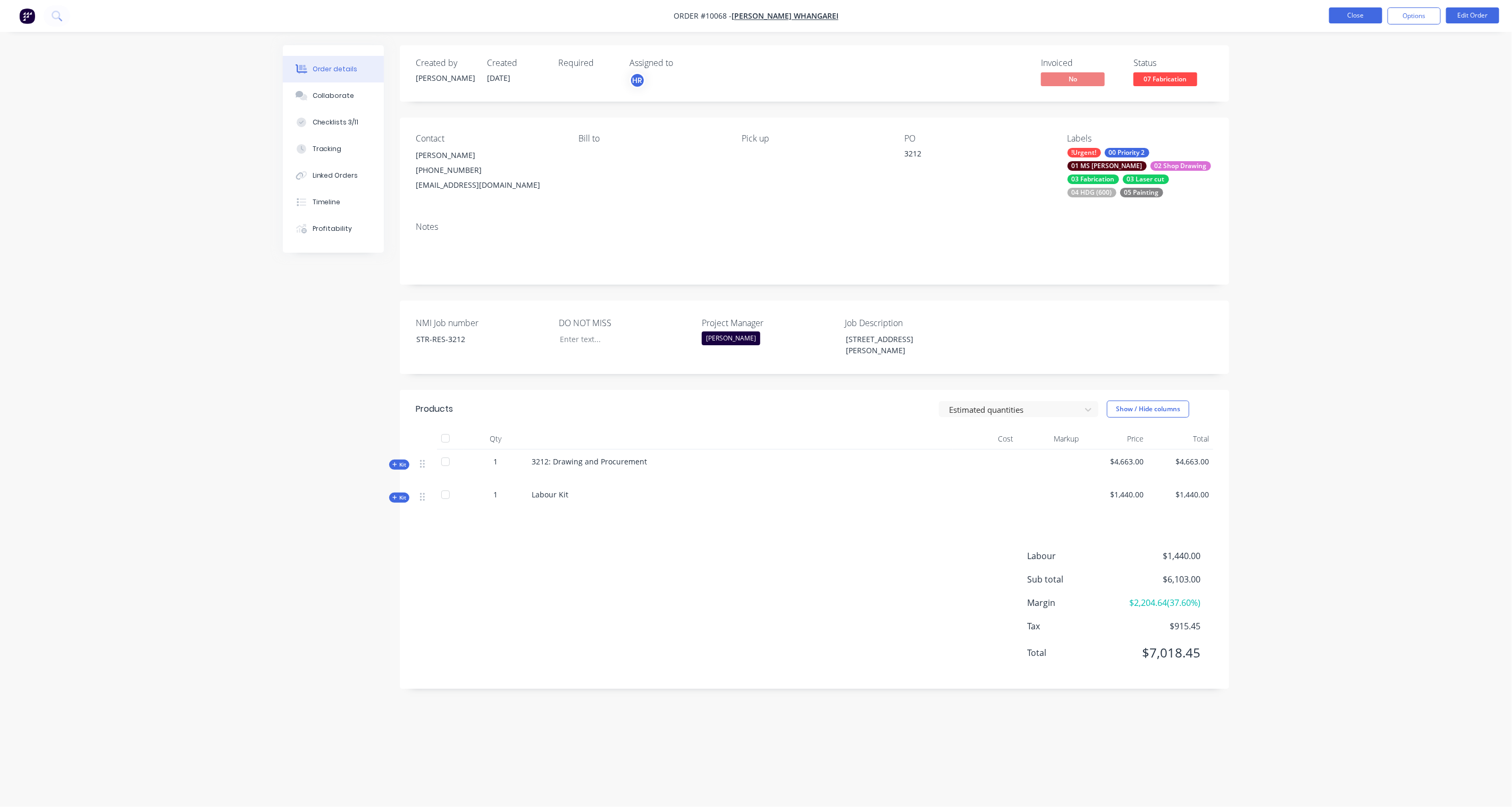
click at [1337, 15] on button "Close" at bounding box center [1356, 16] width 53 height 16
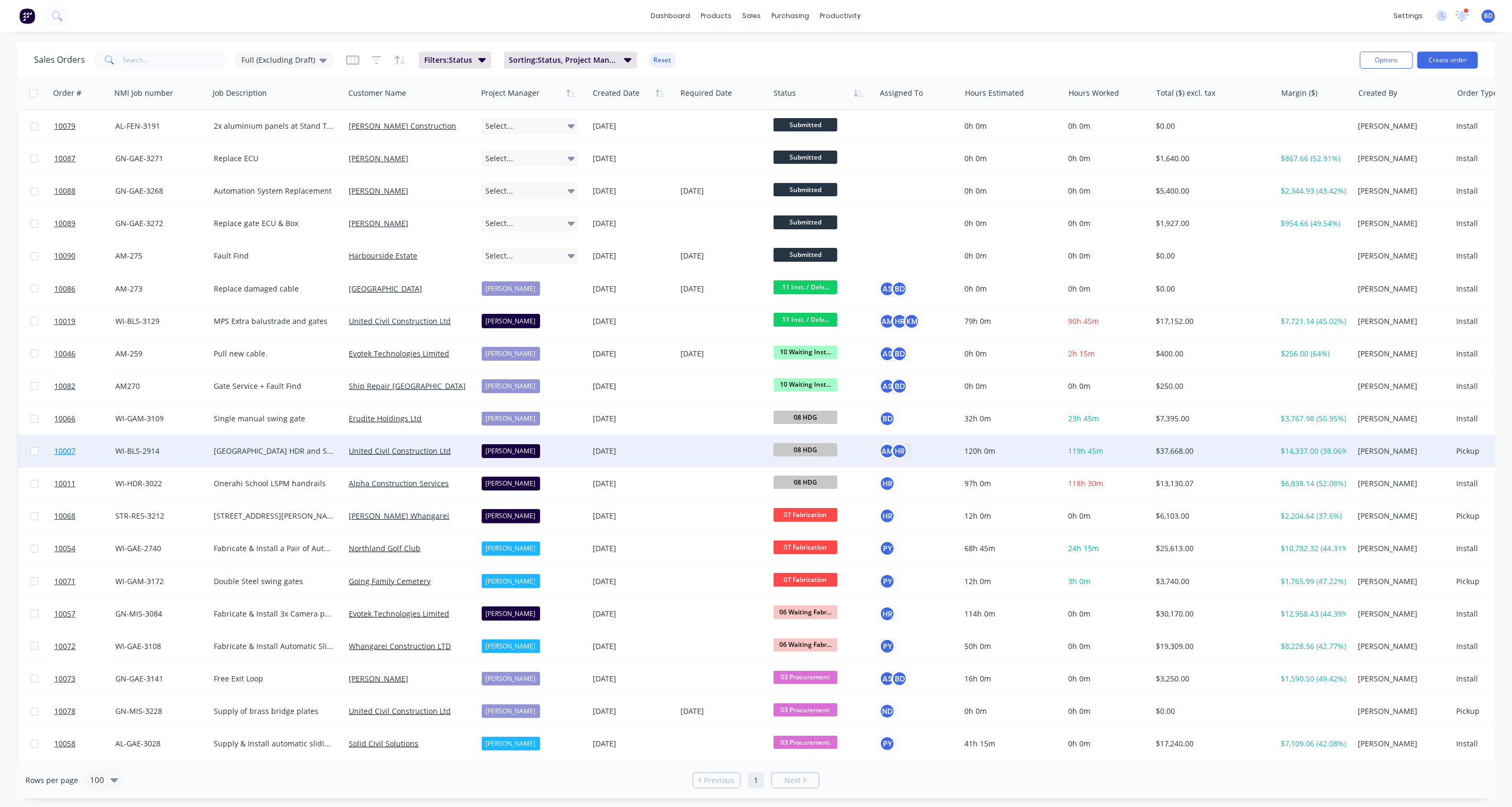
click at [58, 449] on span "10007" at bounding box center [65, 451] width 21 height 11
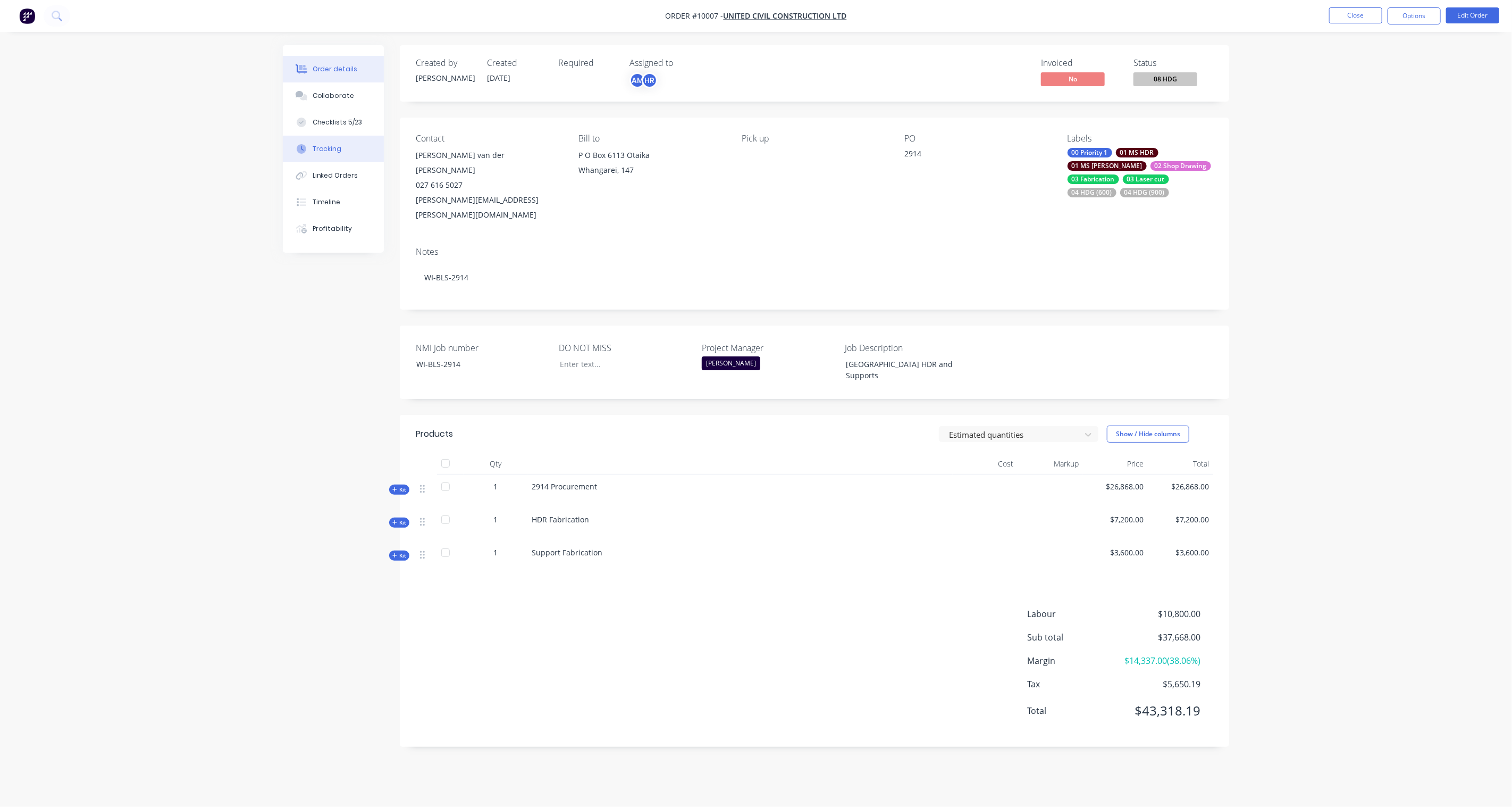
click at [339, 144] on div "Tracking" at bounding box center [327, 148] width 29 height 9
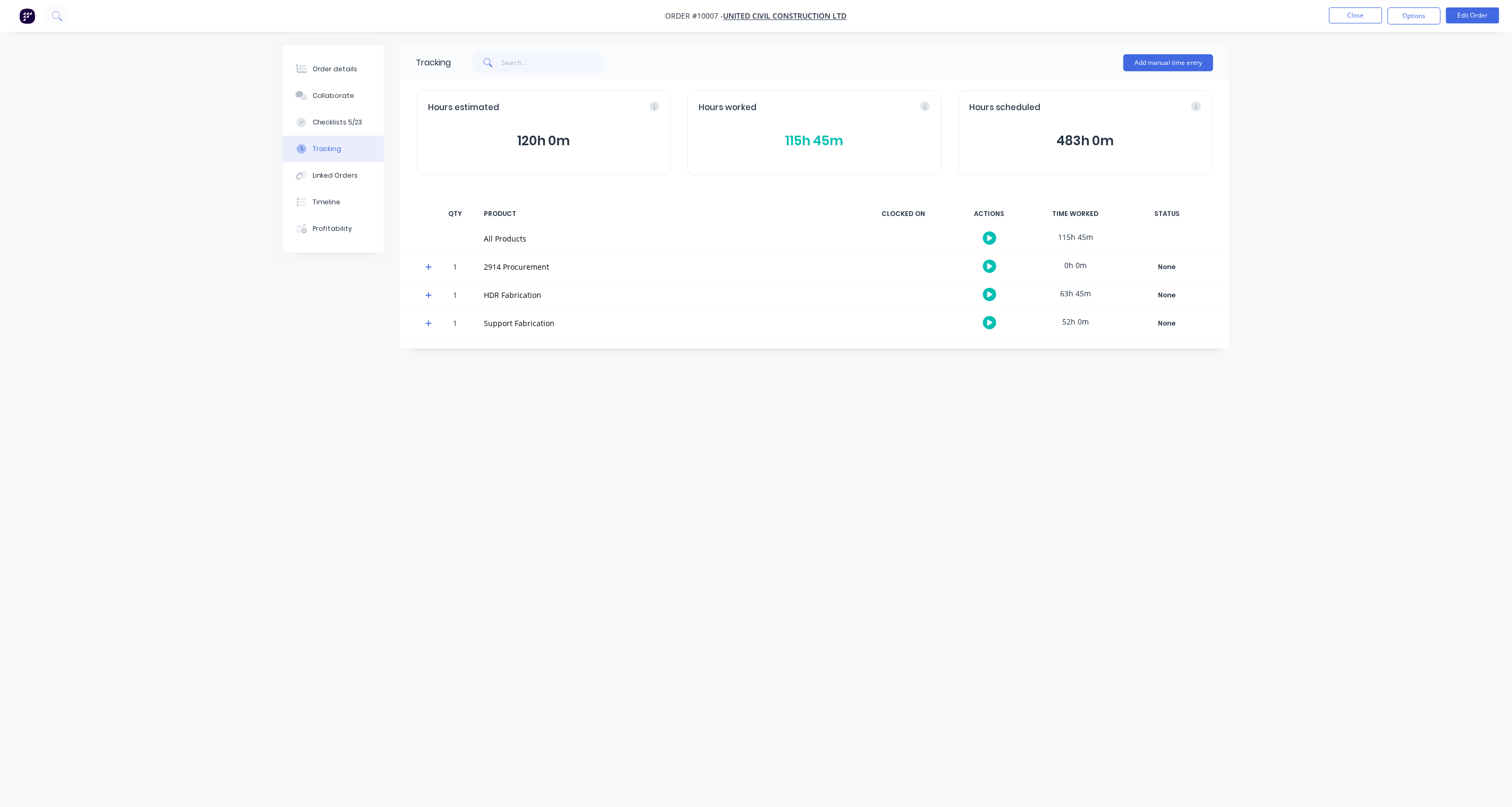
click at [429, 322] on icon at bounding box center [429, 323] width 6 height 6
click at [429, 322] on icon at bounding box center [429, 323] width 7 height 7
click at [1178, 322] on div "None" at bounding box center [1166, 323] width 76 height 14
click at [1300, 403] on button "11 Inst. / Delv. & Handover" at bounding box center [1269, 405] width 96 height 14
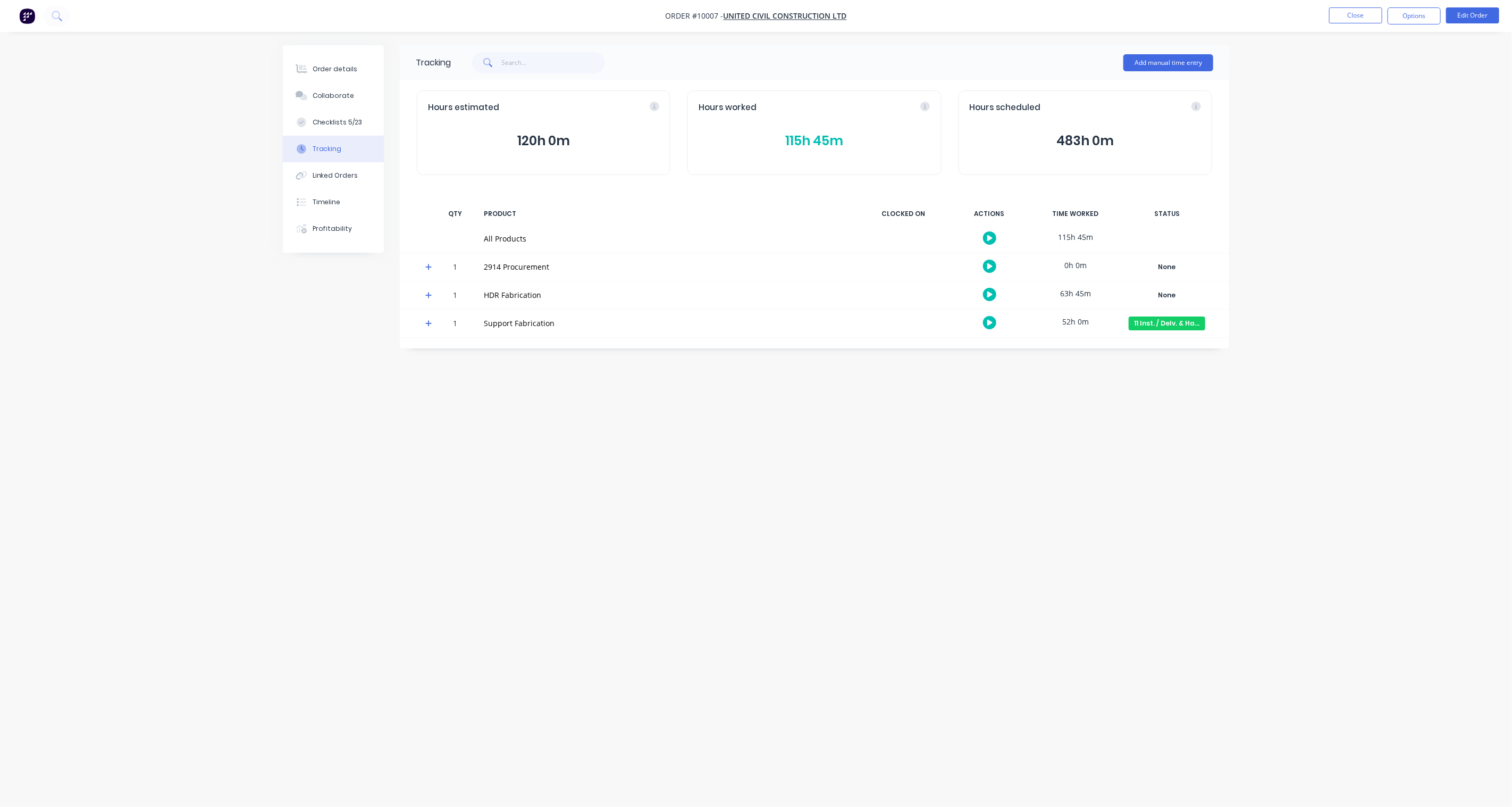
click at [1199, 430] on div "Tracking Add manual time entry Hours estimated 120h 0m Hours worked 115h 45m Ho…" at bounding box center [756, 383] width 946 height 676
click at [328, 66] on div "Order details" at bounding box center [335, 69] width 45 height 9
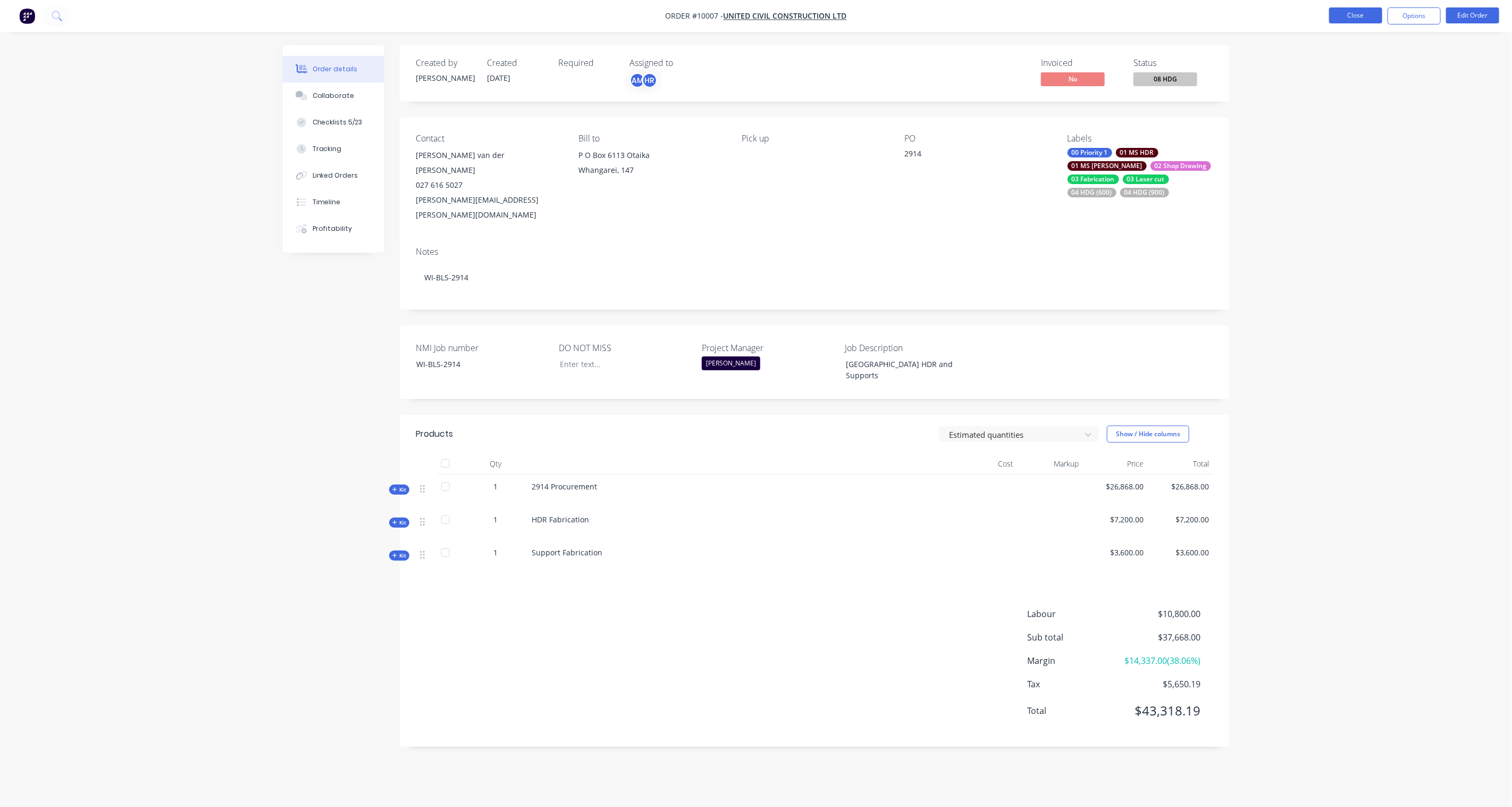
click at [1346, 17] on button "Close" at bounding box center [1356, 16] width 53 height 16
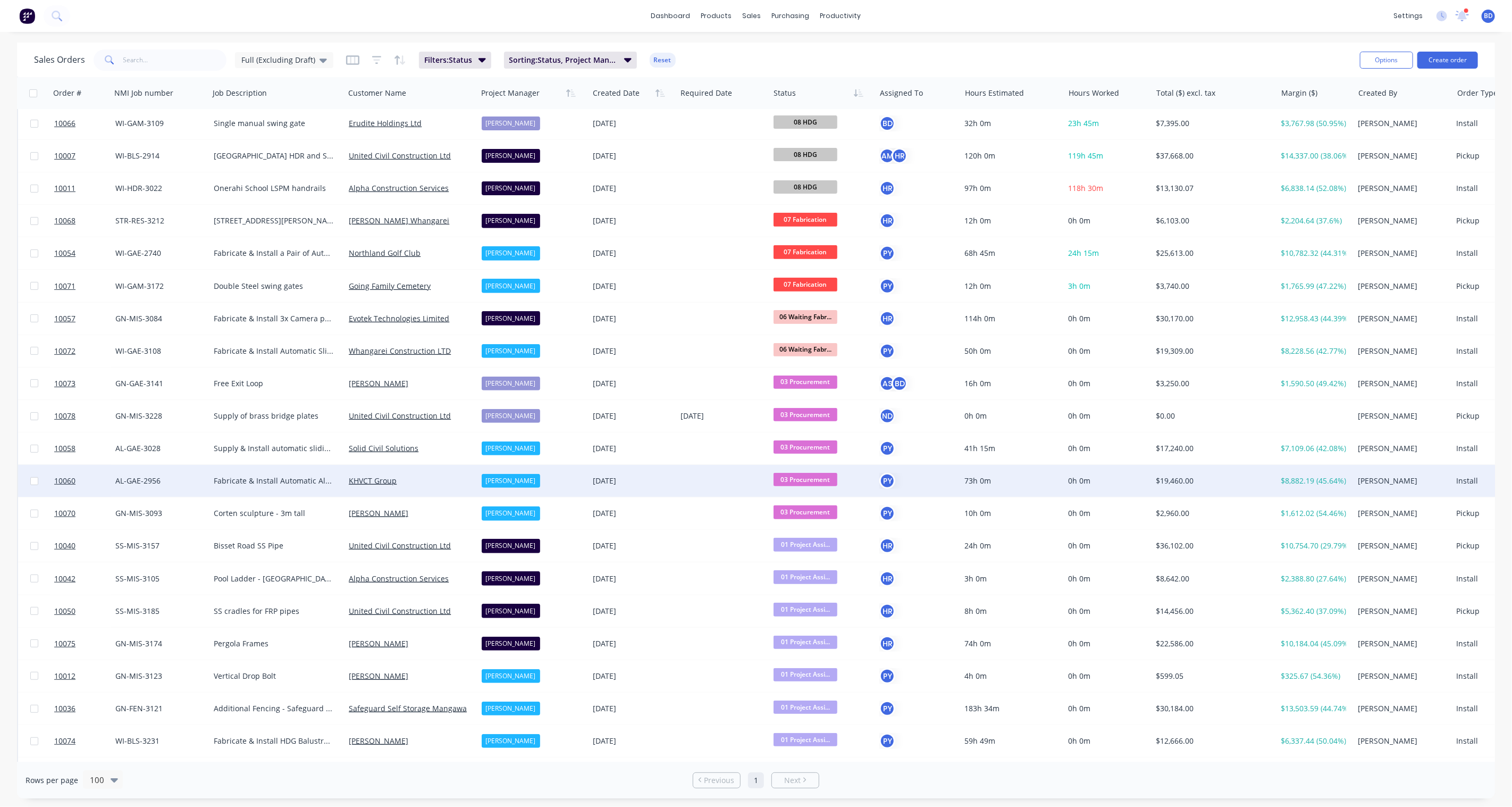
scroll to position [359, 0]
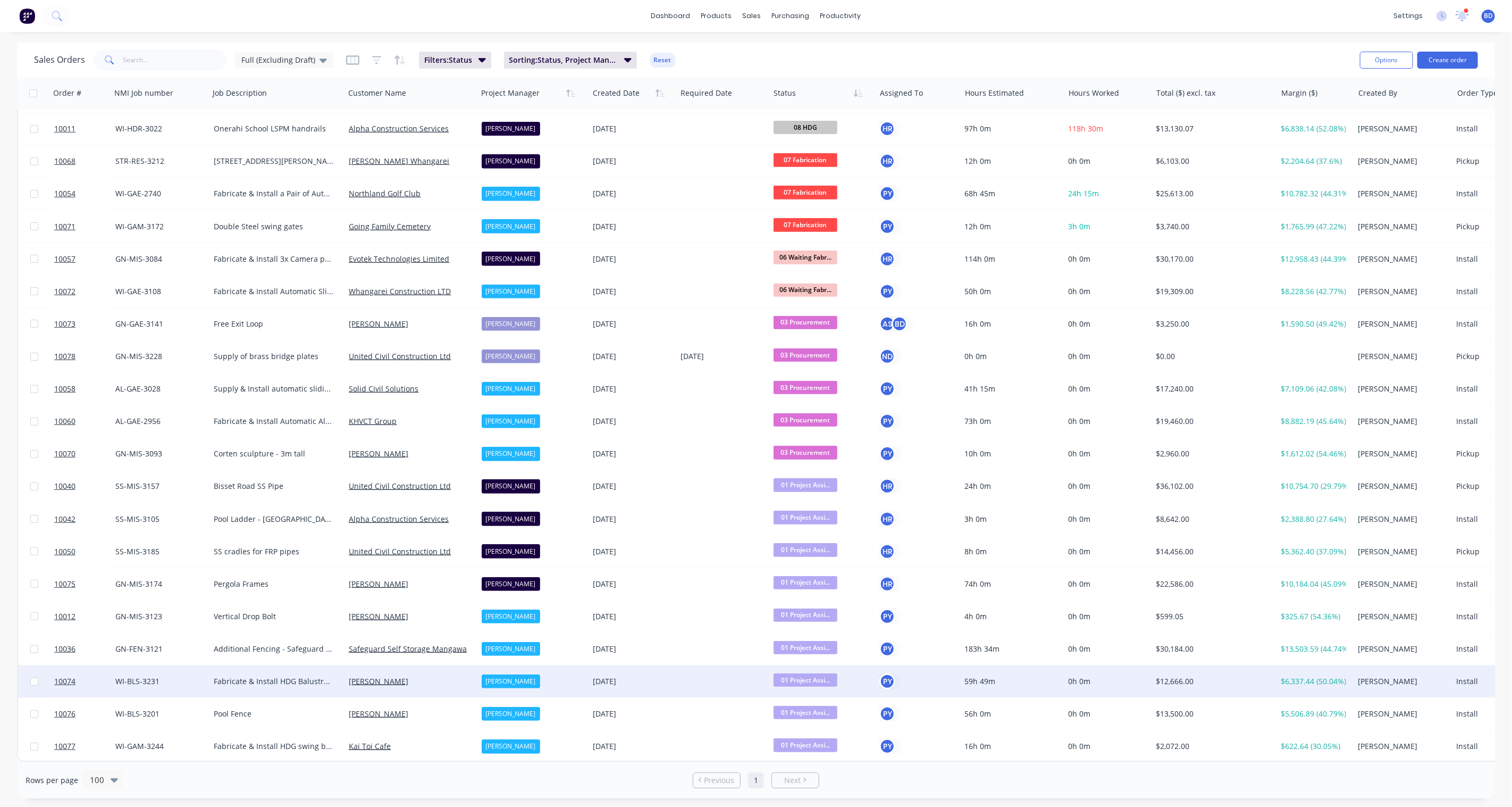
click at [812, 677] on span "01 Project Assi..." at bounding box center [805, 680] width 64 height 13
click at [819, 552] on button "02 Design" at bounding box center [828, 551] width 109 height 20
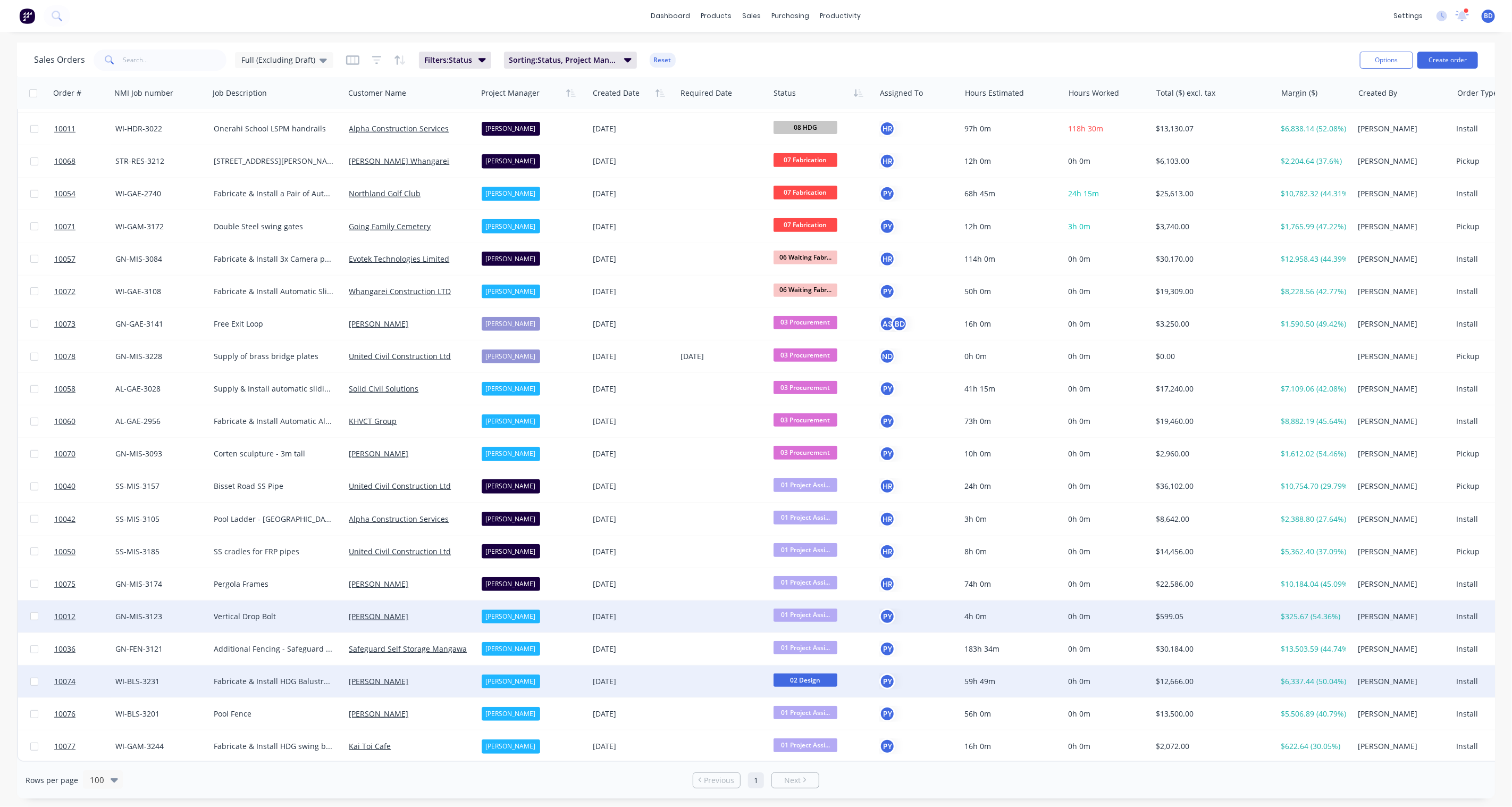
click at [486, 613] on div "[PERSON_NAME]" at bounding box center [511, 616] width 58 height 14
click at [513, 705] on div "[PERSON_NAME]" at bounding box center [516, 711] width 58 height 15
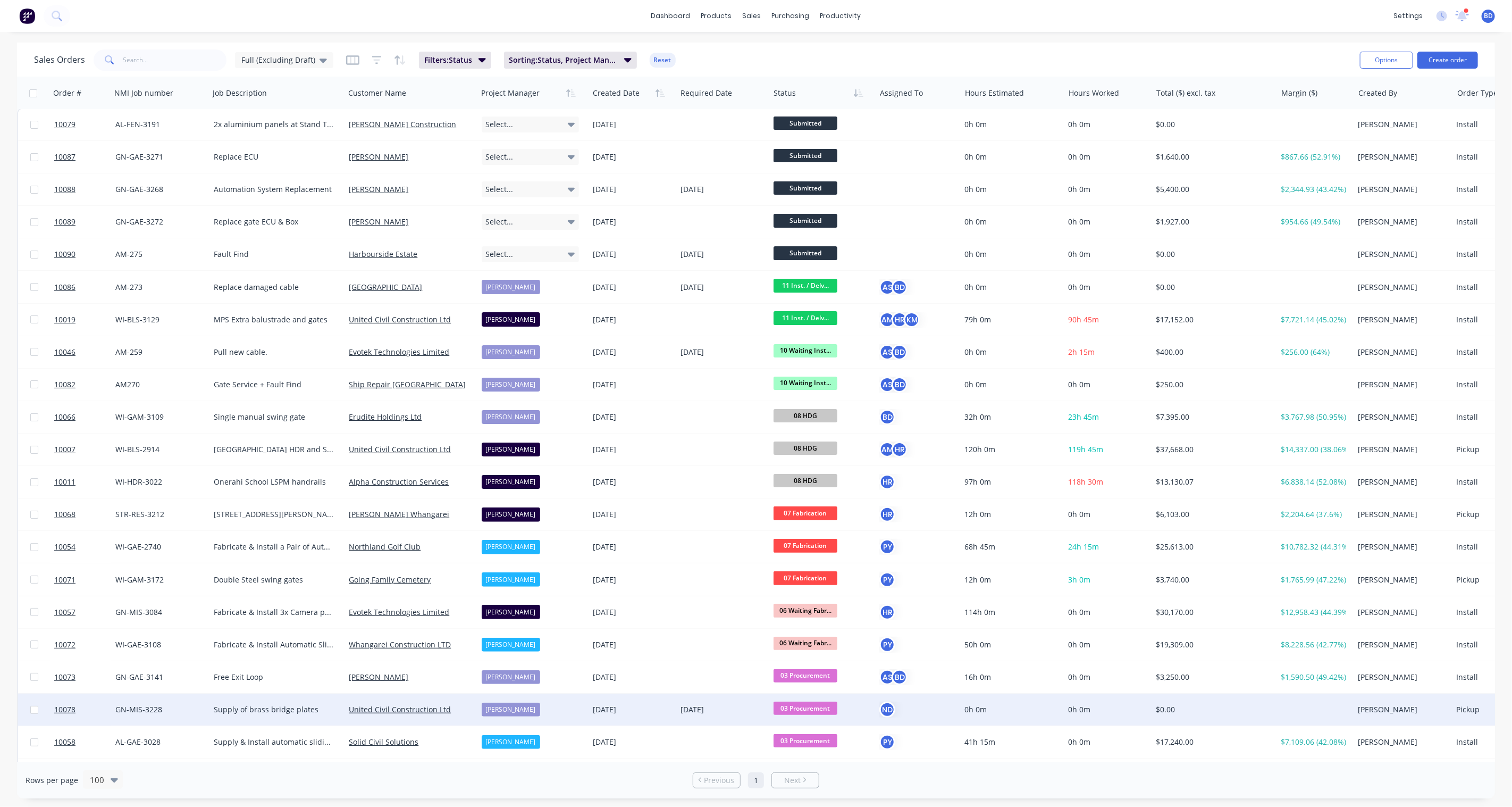
scroll to position [0, 0]
